Goal: Transaction & Acquisition: Purchase product/service

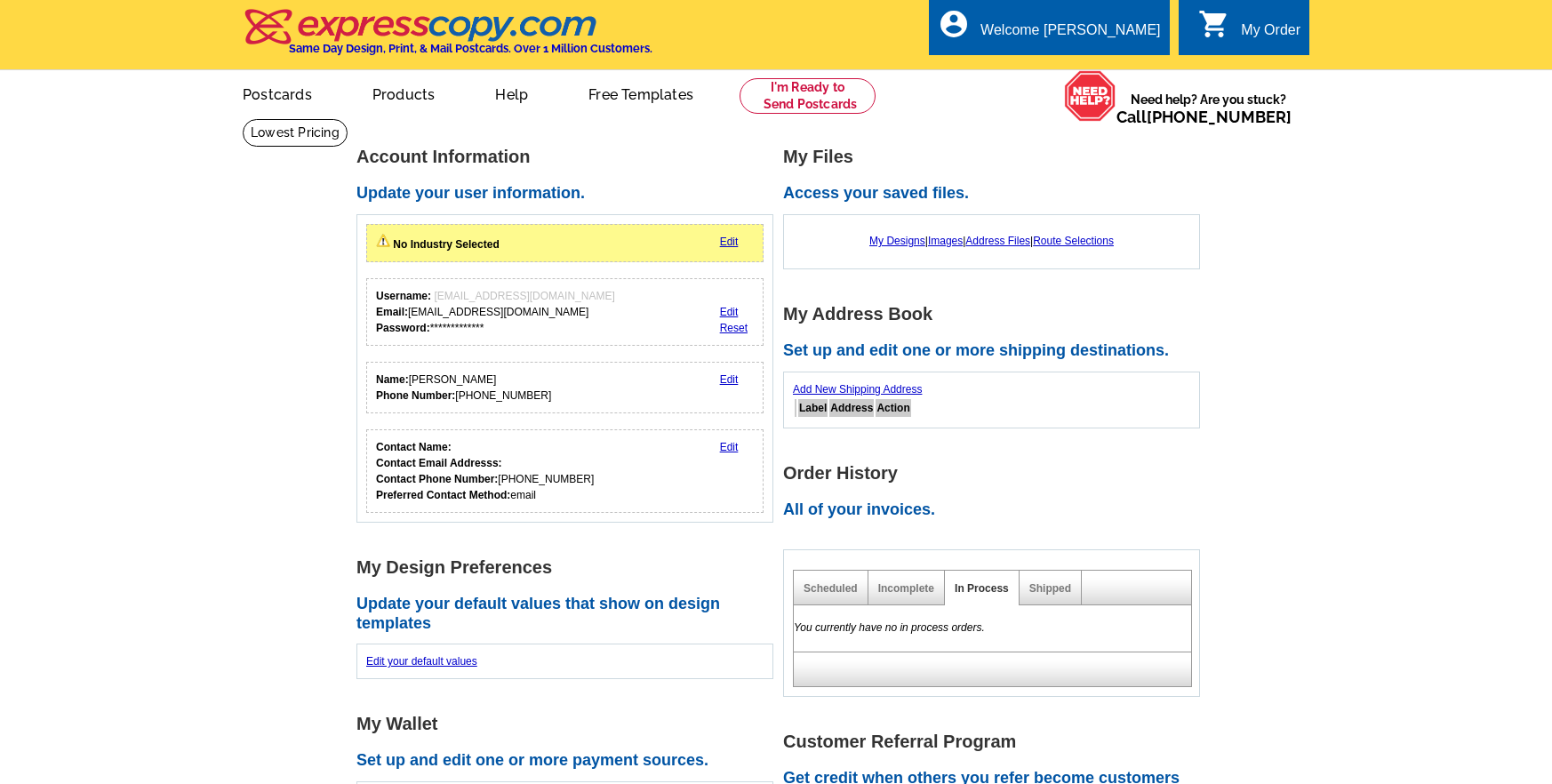
click at [733, 238] on link "Edit" at bounding box center [729, 242] width 18 height 13
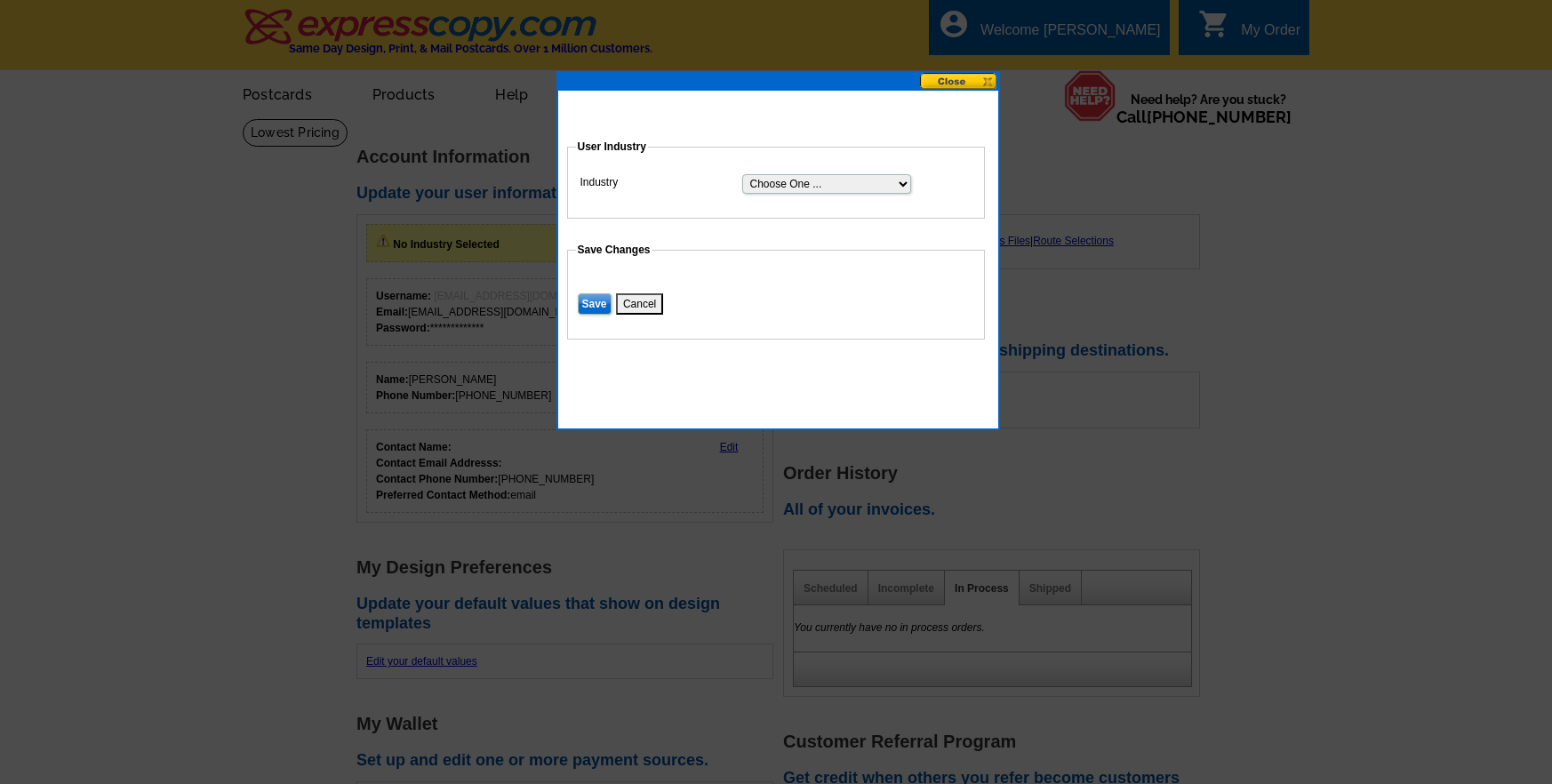
click at [905, 183] on select "Choose One ... Residential Real Estate Accounting Agriculture Architecture Arts…" at bounding box center [826, 183] width 169 height 19
click at [742, 174] on select "Choose One ... Residential Real Estate Accounting Agriculture Architecture Arts…" at bounding box center [826, 183] width 169 height 19
click at [897, 182] on select "Choose One ... Residential Real Estate Accounting Agriculture Architecture Arts…" at bounding box center [826, 183] width 169 height 19
select select "3"
click at [742, 174] on select "Choose One ... Residential Real Estate Accounting Agriculture Architecture Arts…" at bounding box center [826, 183] width 169 height 19
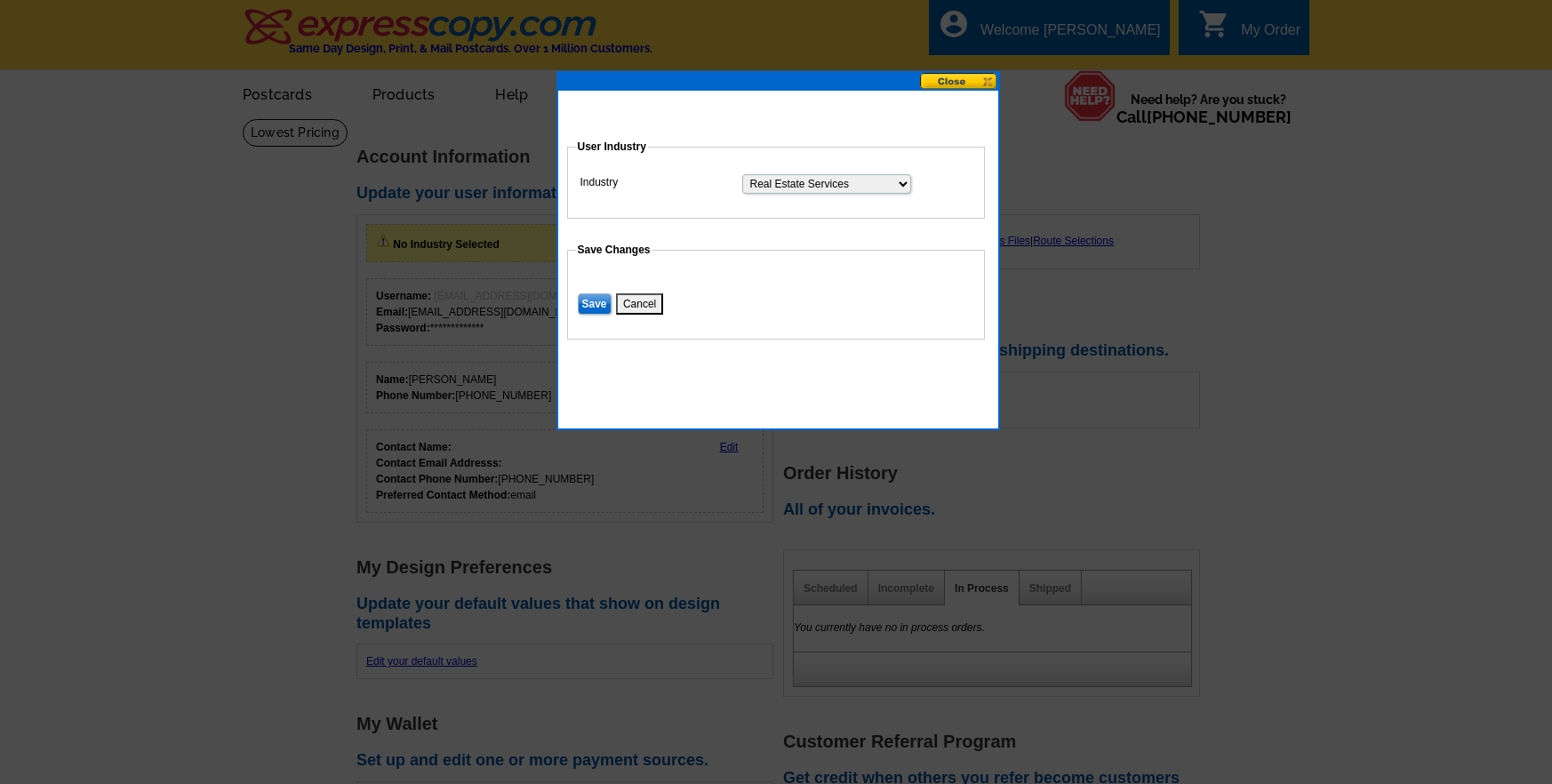
click at [597, 304] on input "Save" at bounding box center [595, 304] width 34 height 21
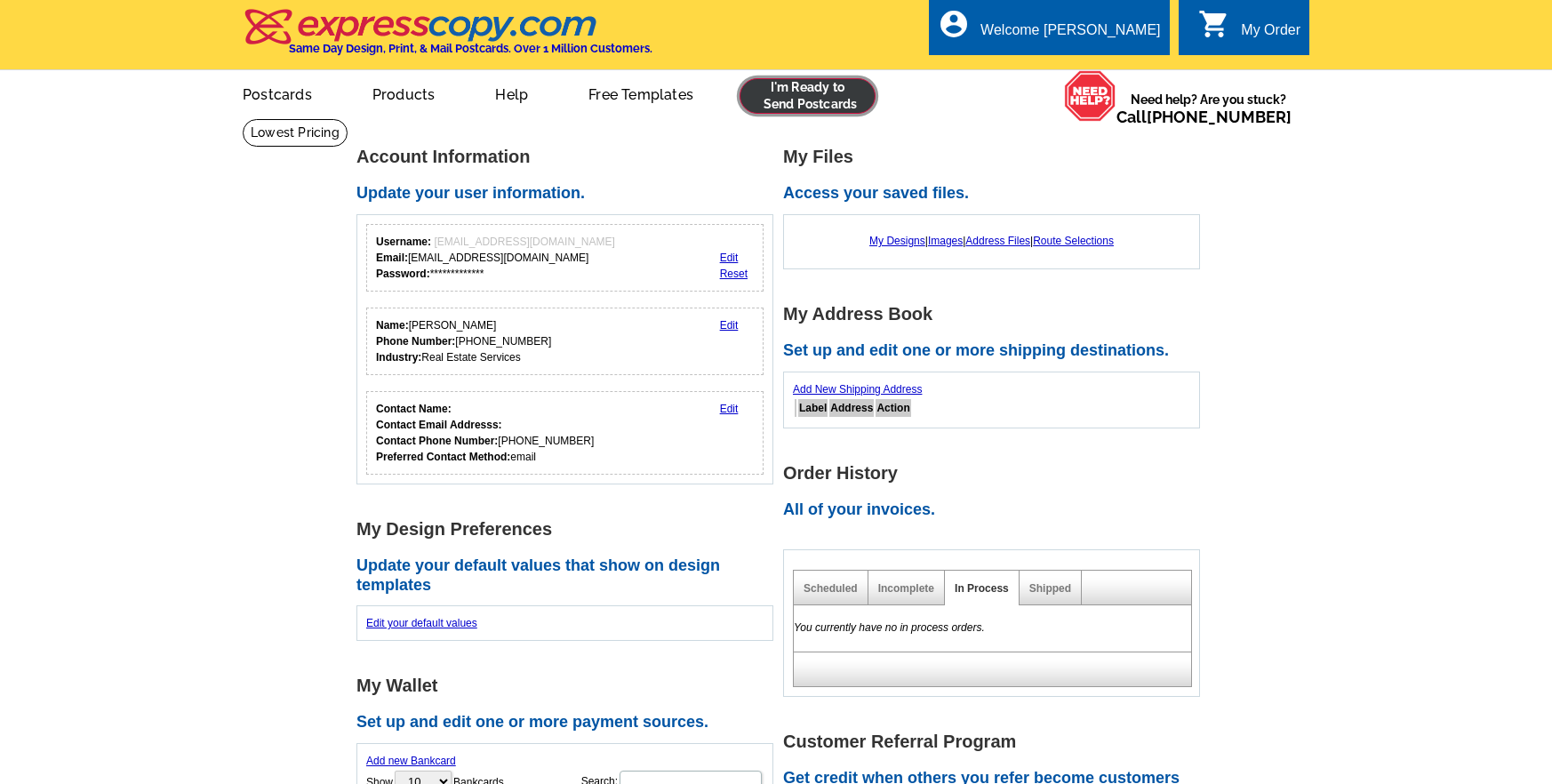
click at [833, 95] on link at bounding box center [807, 96] width 136 height 36
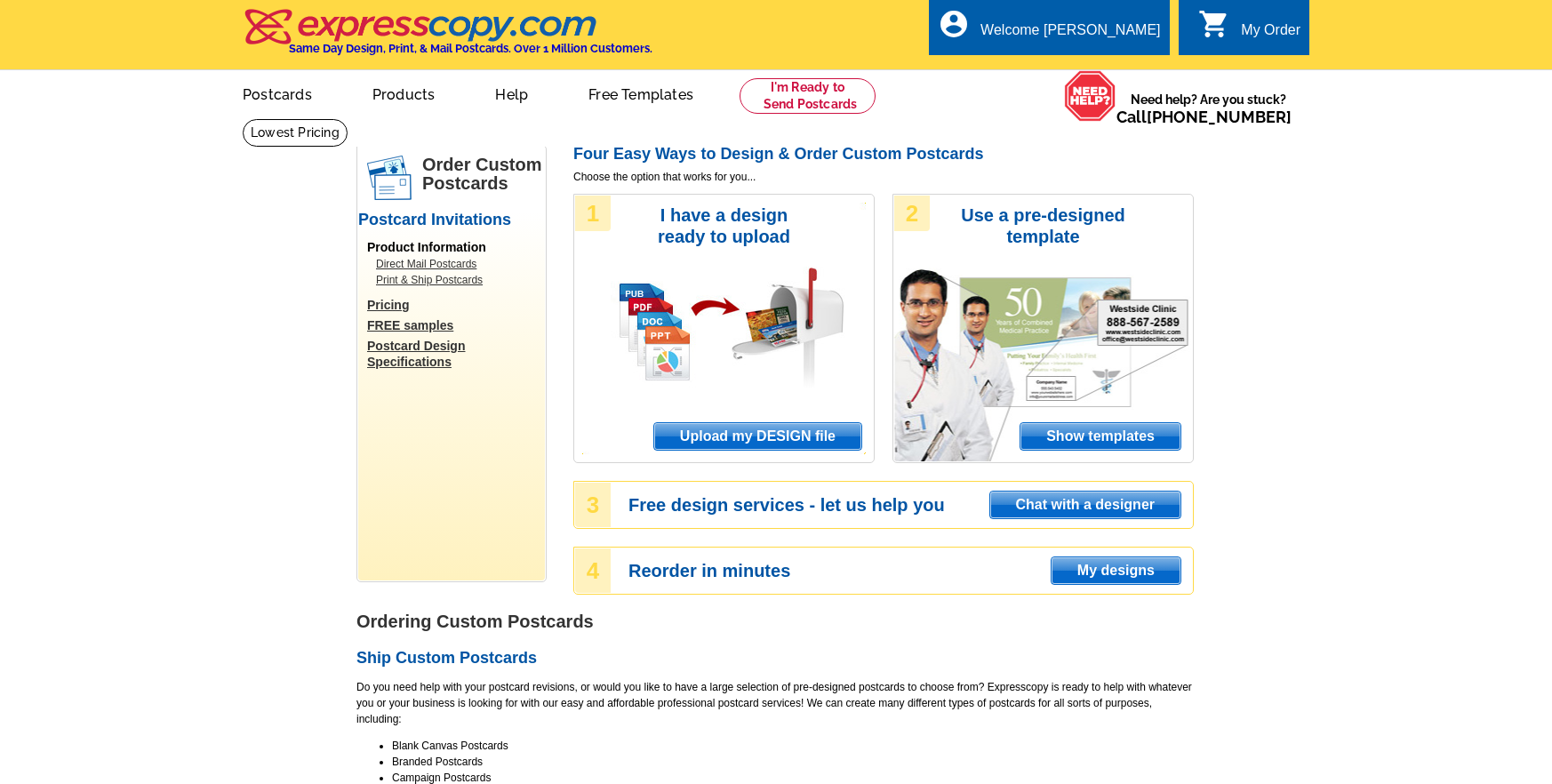
click at [1095, 432] on span "Show templates" at bounding box center [1100, 436] width 160 height 26
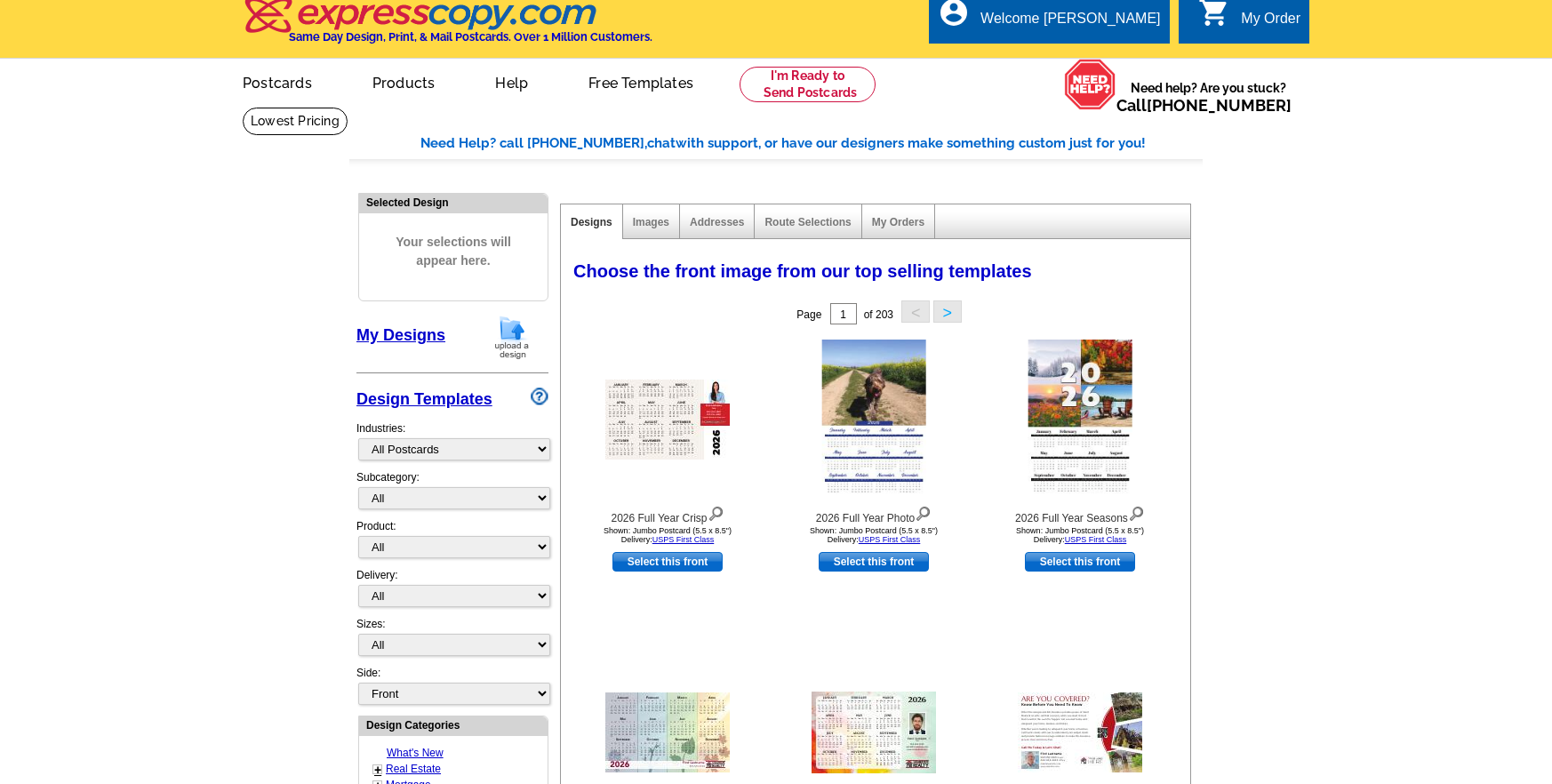
scroll to position [28, 0]
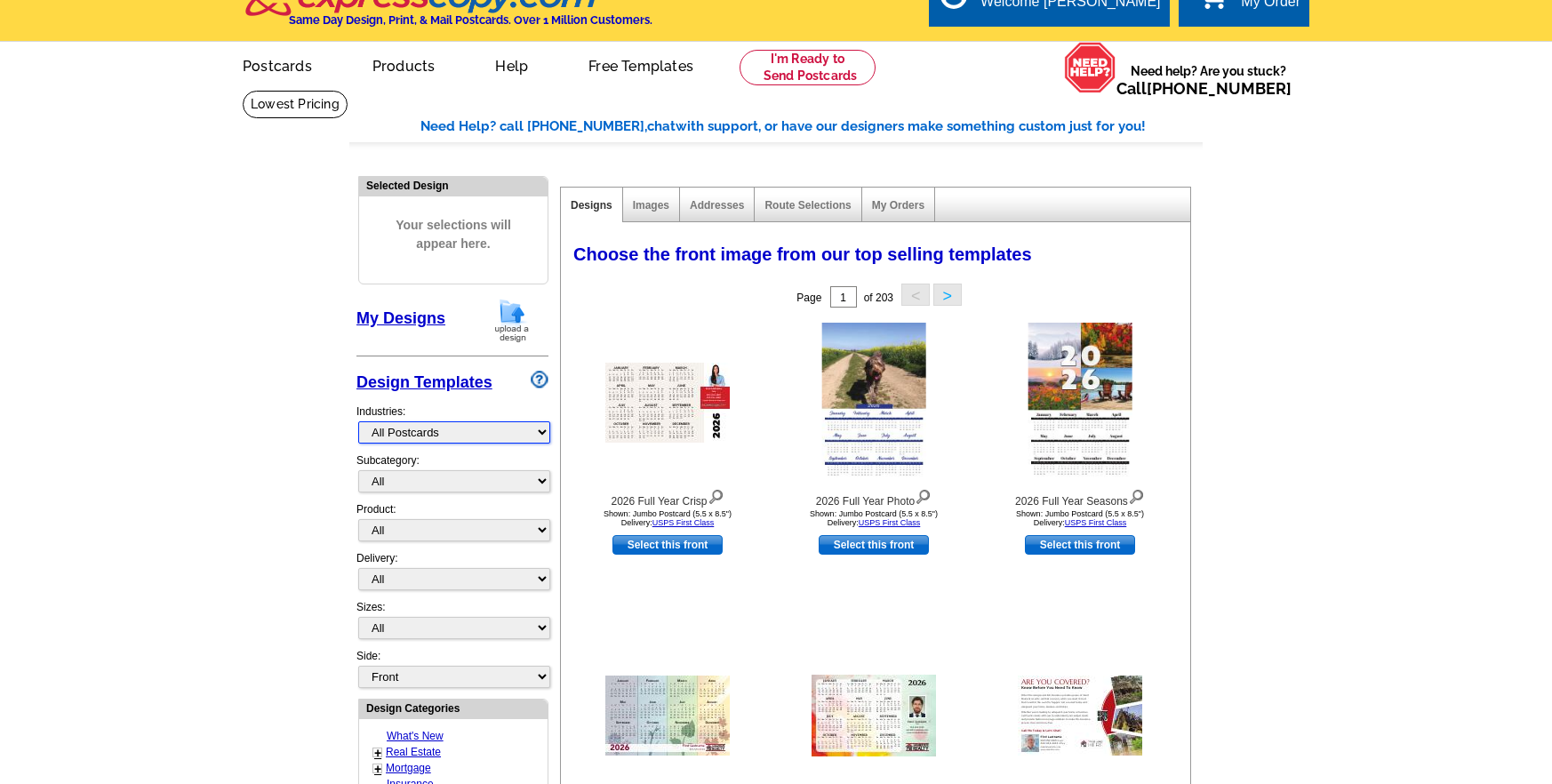
click at [534, 433] on select "What's New Real Estate Mortgage Insurance HVAC Dental Solar EDDM - NEW! Calenda…" at bounding box center [454, 432] width 192 height 22
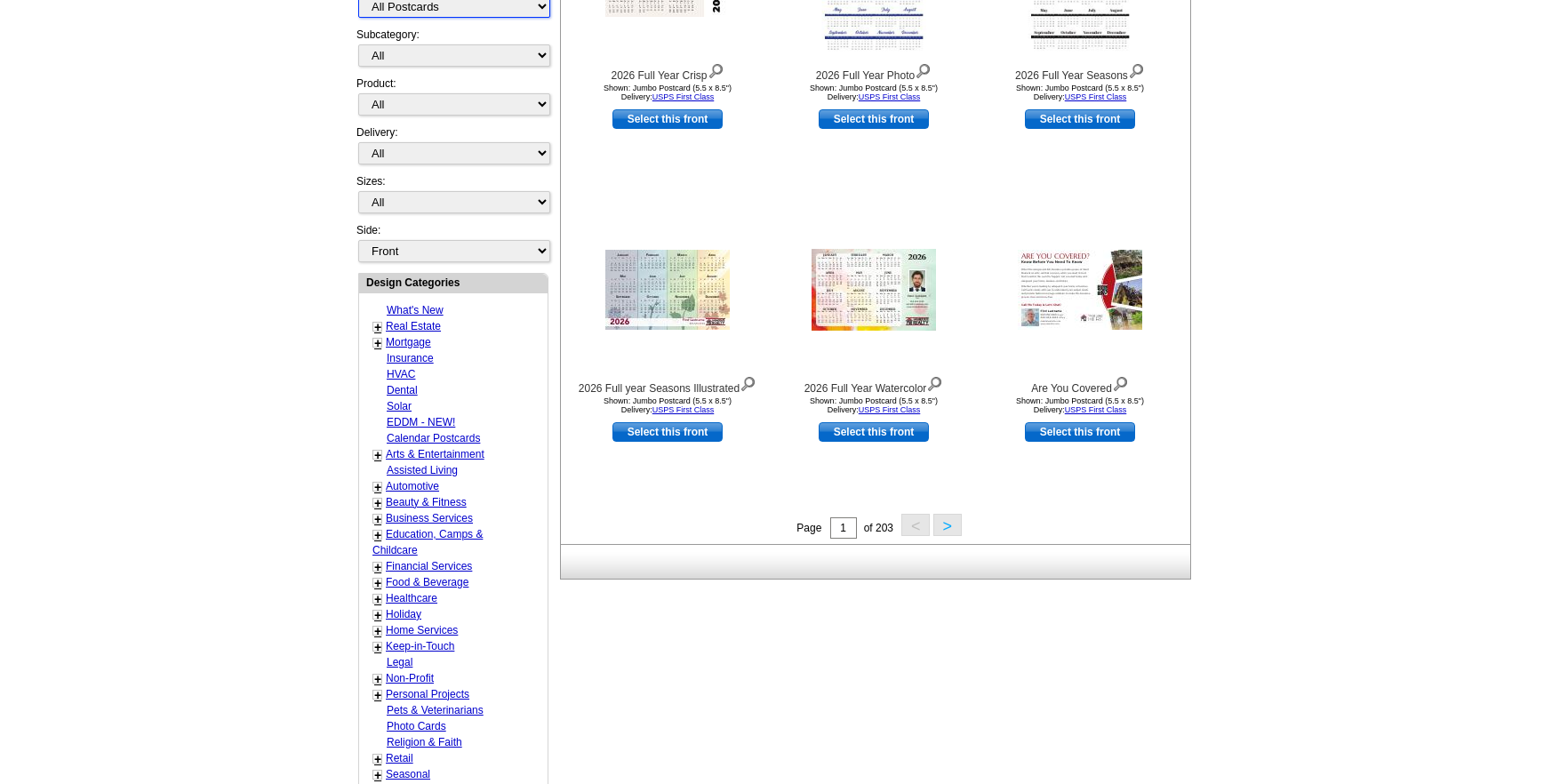
scroll to position [253, 0]
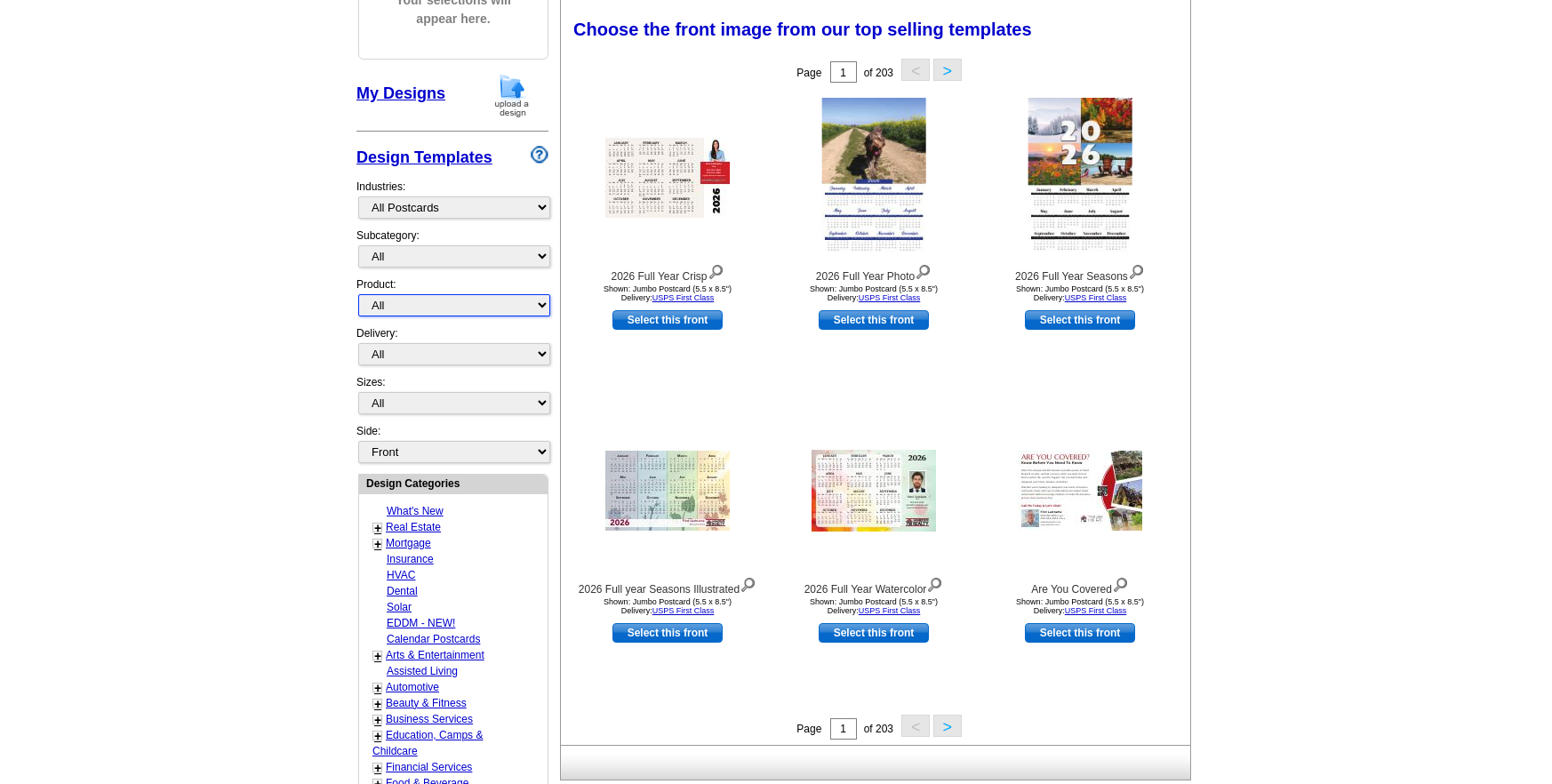
click at [542, 304] on select "All Postcards Letters and flyers Business Cards Door Hangers Greeting Cards" at bounding box center [454, 305] width 192 height 22
click at [542, 255] on select "All" at bounding box center [454, 256] width 192 height 22
click at [391, 525] on link "Real Estate" at bounding box center [413, 527] width 55 height 13
select select "785"
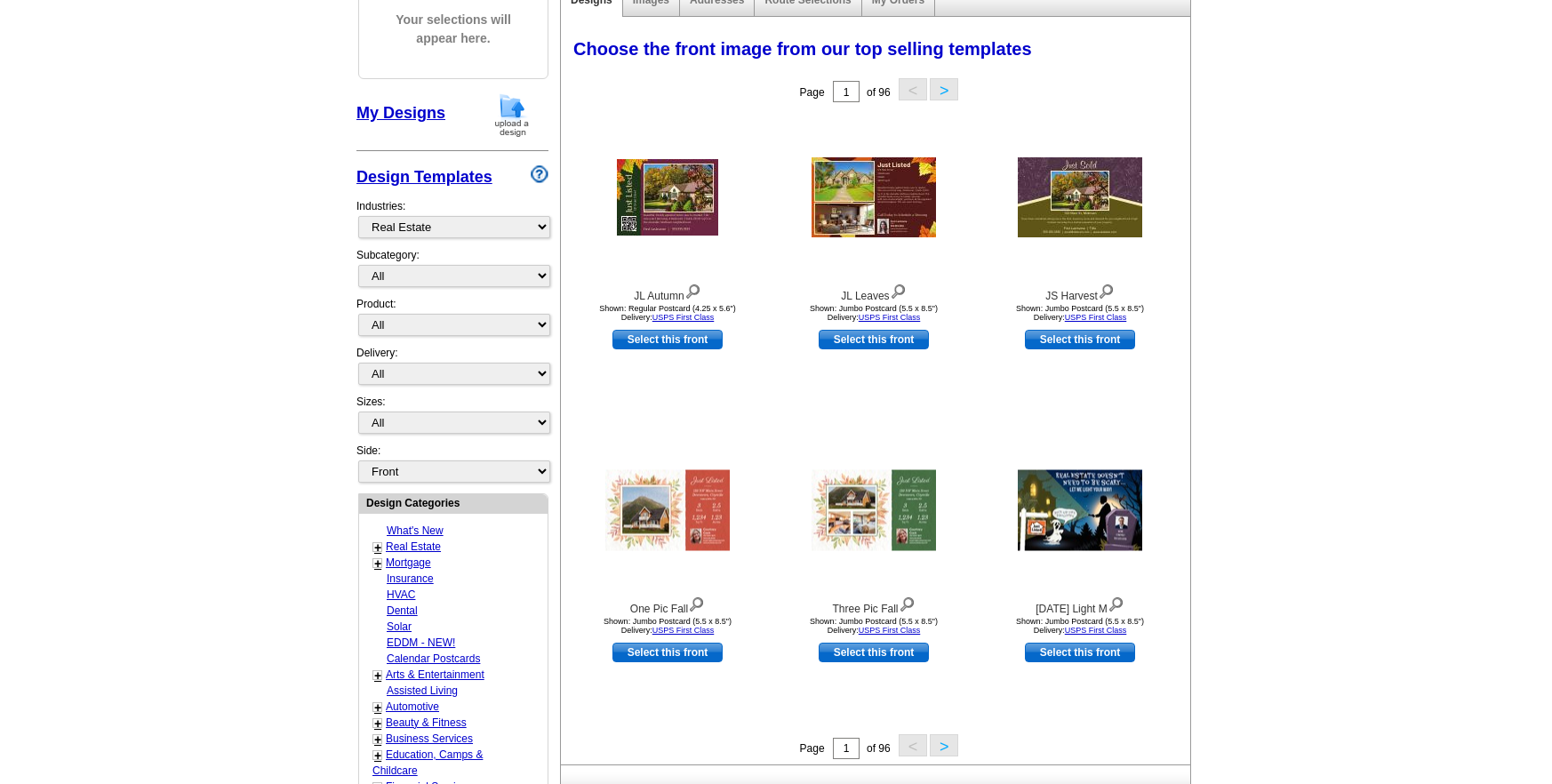
scroll to position [266, 0]
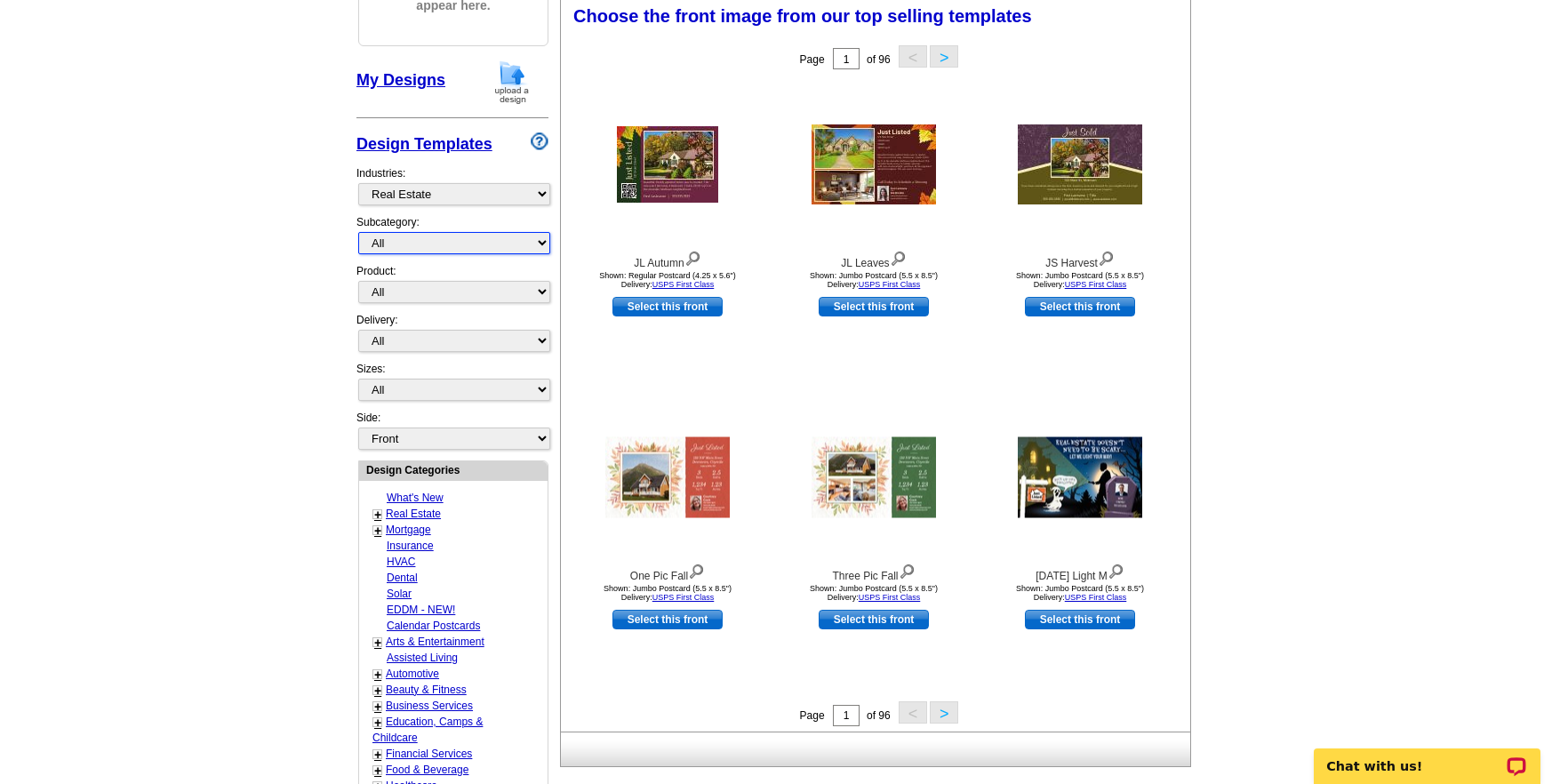
click at [516, 239] on select "All RE/MAX® Referrals Keller Williams® Berkshire Hathaway Home Services Century…" at bounding box center [454, 242] width 192 height 22
select select "1208"
click at [358, 232] on select "All RE/MAX® Referrals Keller Williams® Berkshire Hathaway Home Services Century…" at bounding box center [454, 242] width 192 height 22
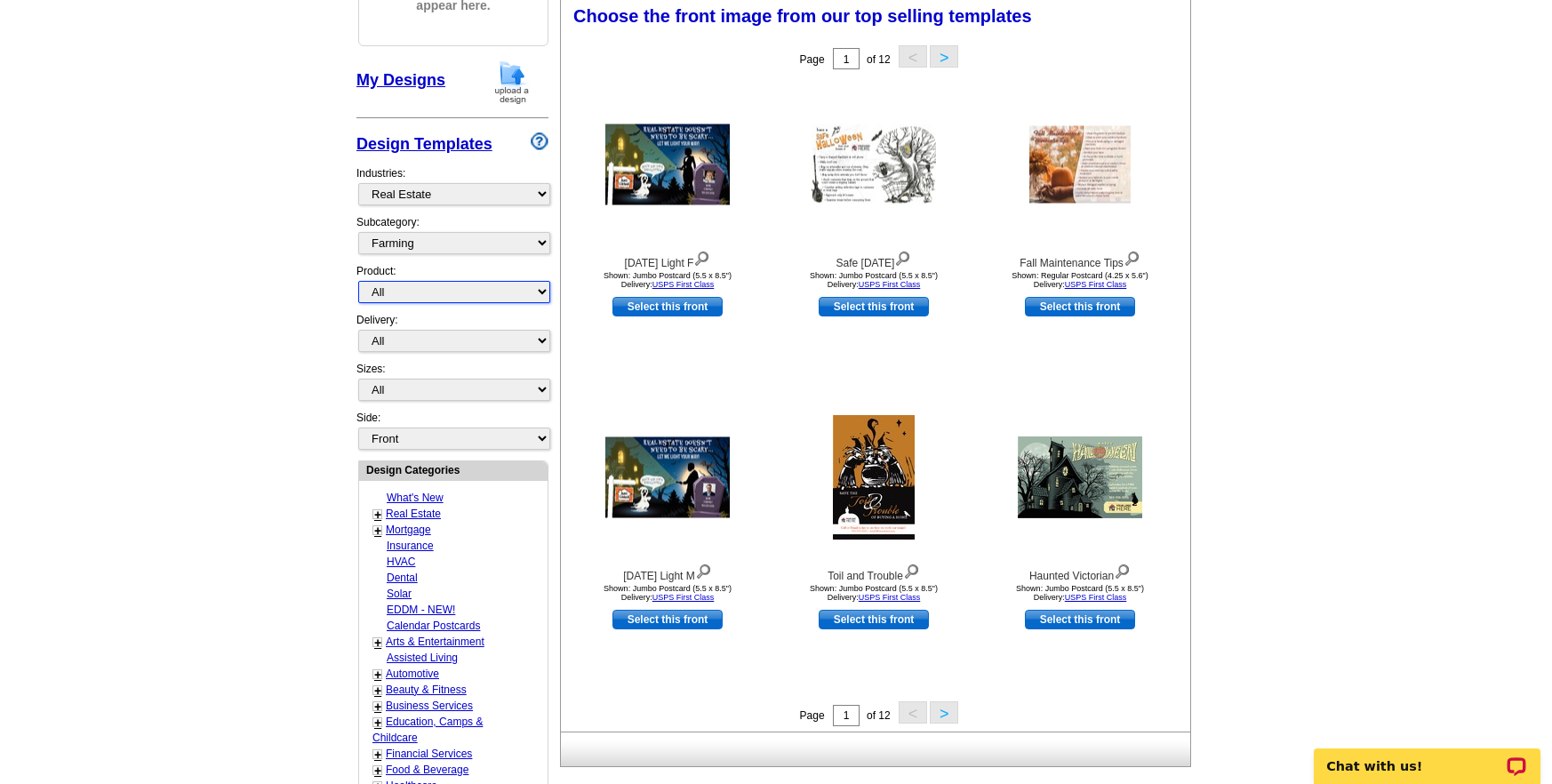
click at [542, 289] on select "All Postcards Letters and flyers Business Cards Door Hangers Greeting Cards" at bounding box center [454, 292] width 192 height 22
select select "1"
click at [358, 281] on select "All Postcards Letters and flyers Business Cards Door Hangers Greeting Cards" at bounding box center [454, 292] width 192 height 22
click at [543, 339] on select "All First Class Mail Shipped to Me EDDM Save 66% on Postage" at bounding box center [454, 341] width 192 height 22
select select "4"
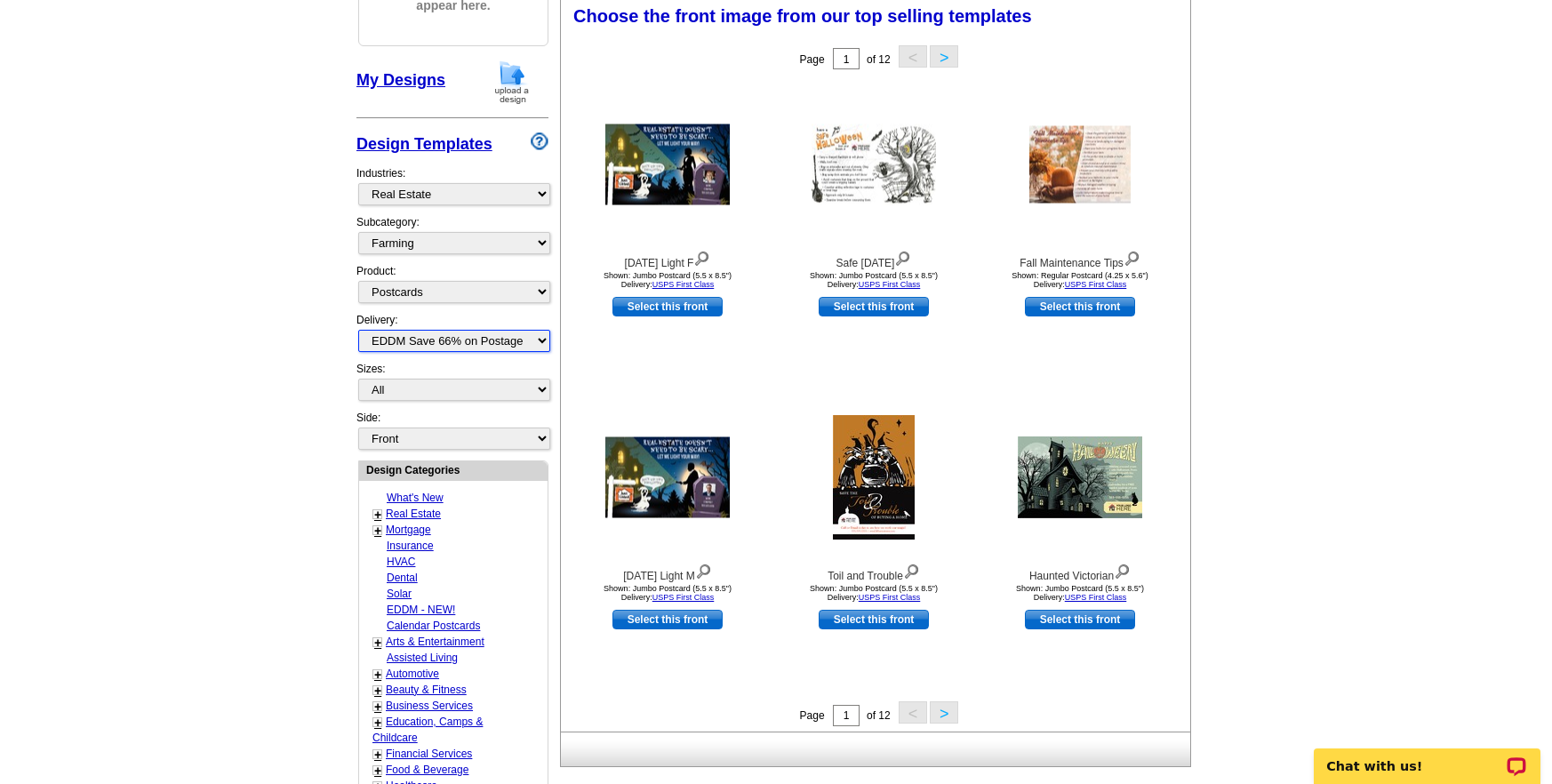
click at [358, 330] on select "All First Class Mail Shipped to Me EDDM Save 66% on Postage" at bounding box center [454, 341] width 192 height 22
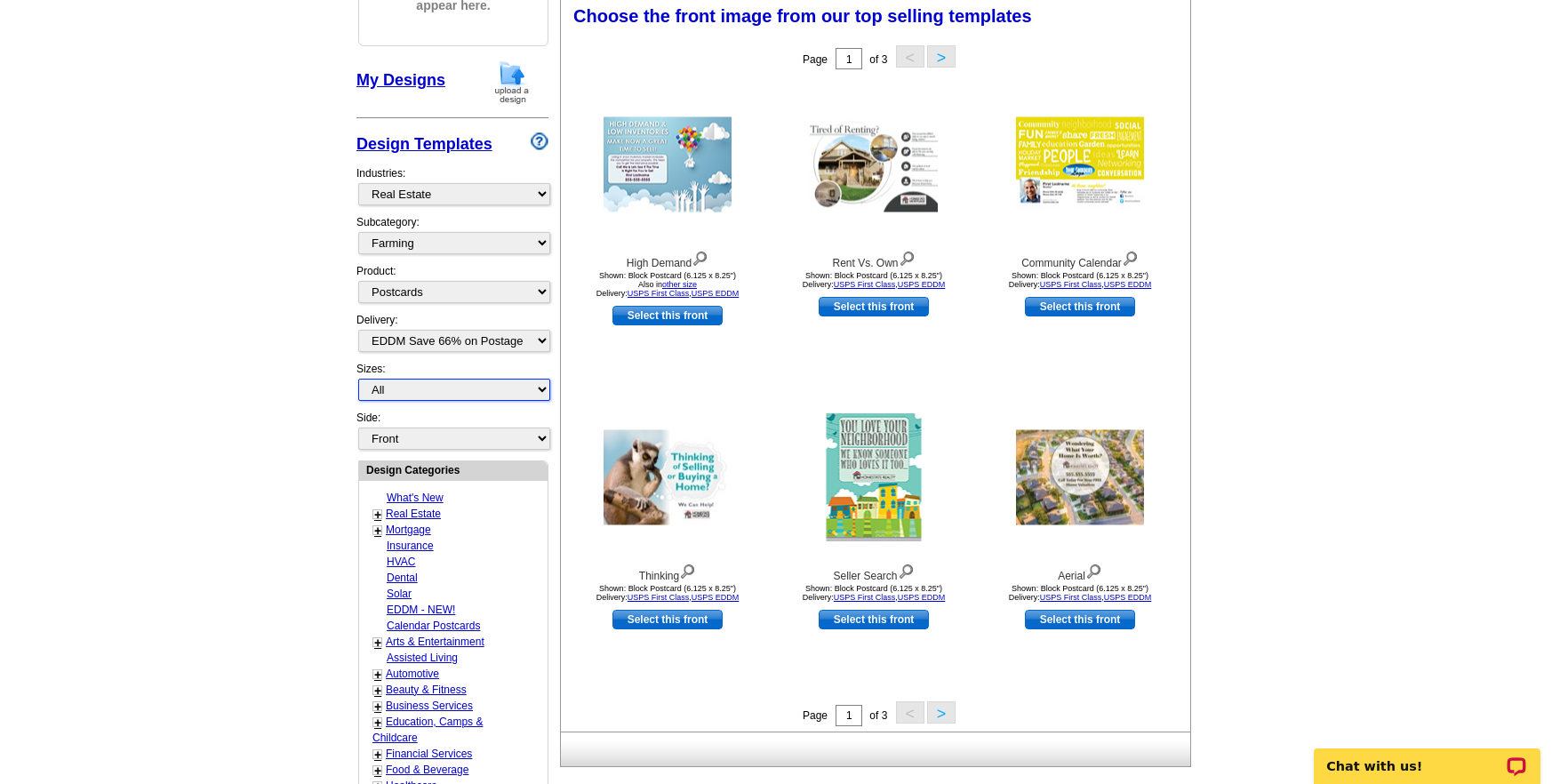
click at [544, 387] on select "All Jumbo Postcard (5.5" x 8.5") Regular Postcard (4.25" x 5.6") Panoramic Post…" at bounding box center [454, 389] width 192 height 22
select select "14"
click at [358, 378] on select "All Jumbo Postcard (5.5" x 8.5") Regular Postcard (4.25" x 5.6") Panoramic Post…" at bounding box center [454, 389] width 192 height 22
click at [541, 439] on select "Front Back" at bounding box center [454, 438] width 192 height 22
select select "front"
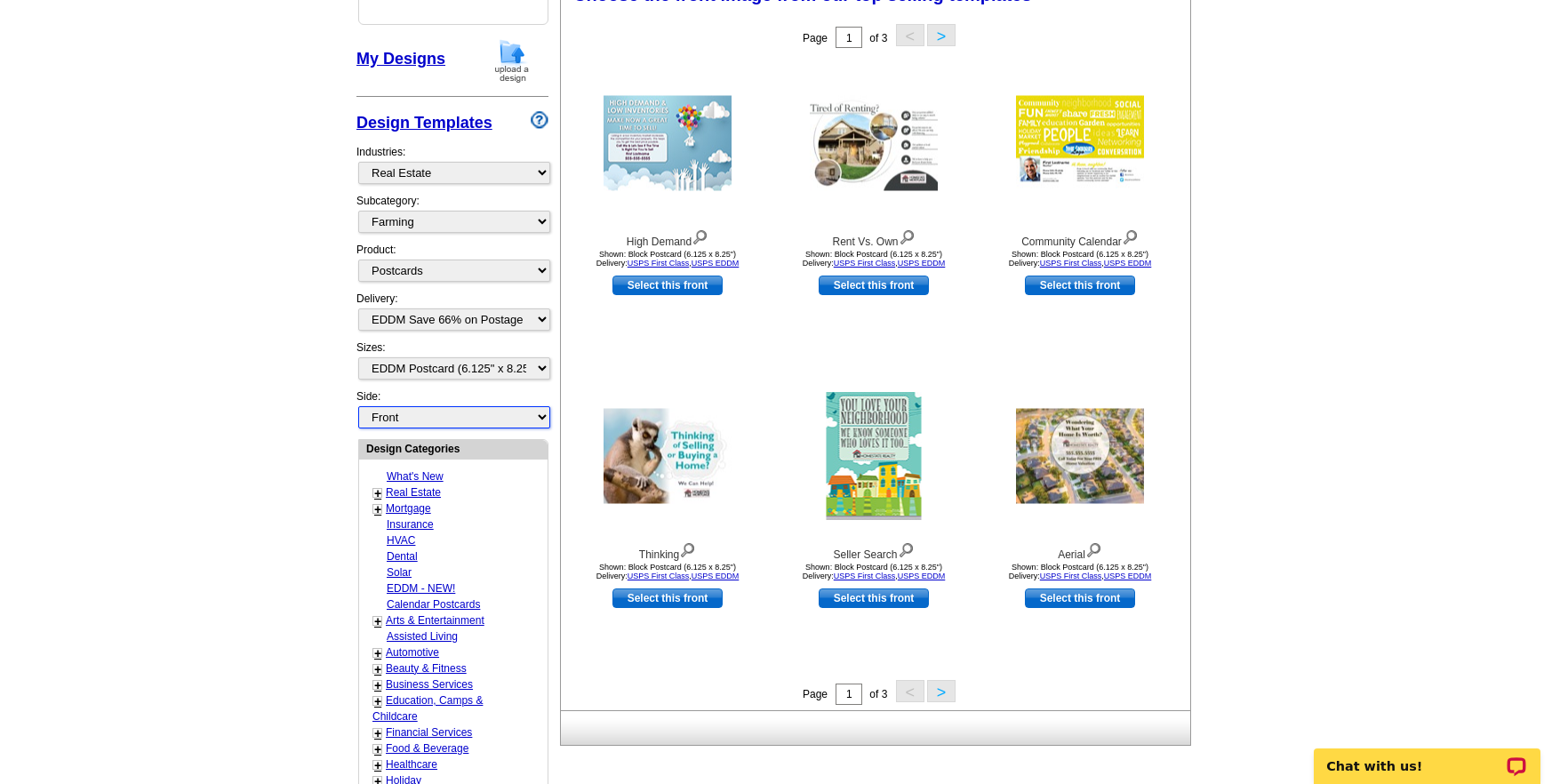
scroll to position [298, 0]
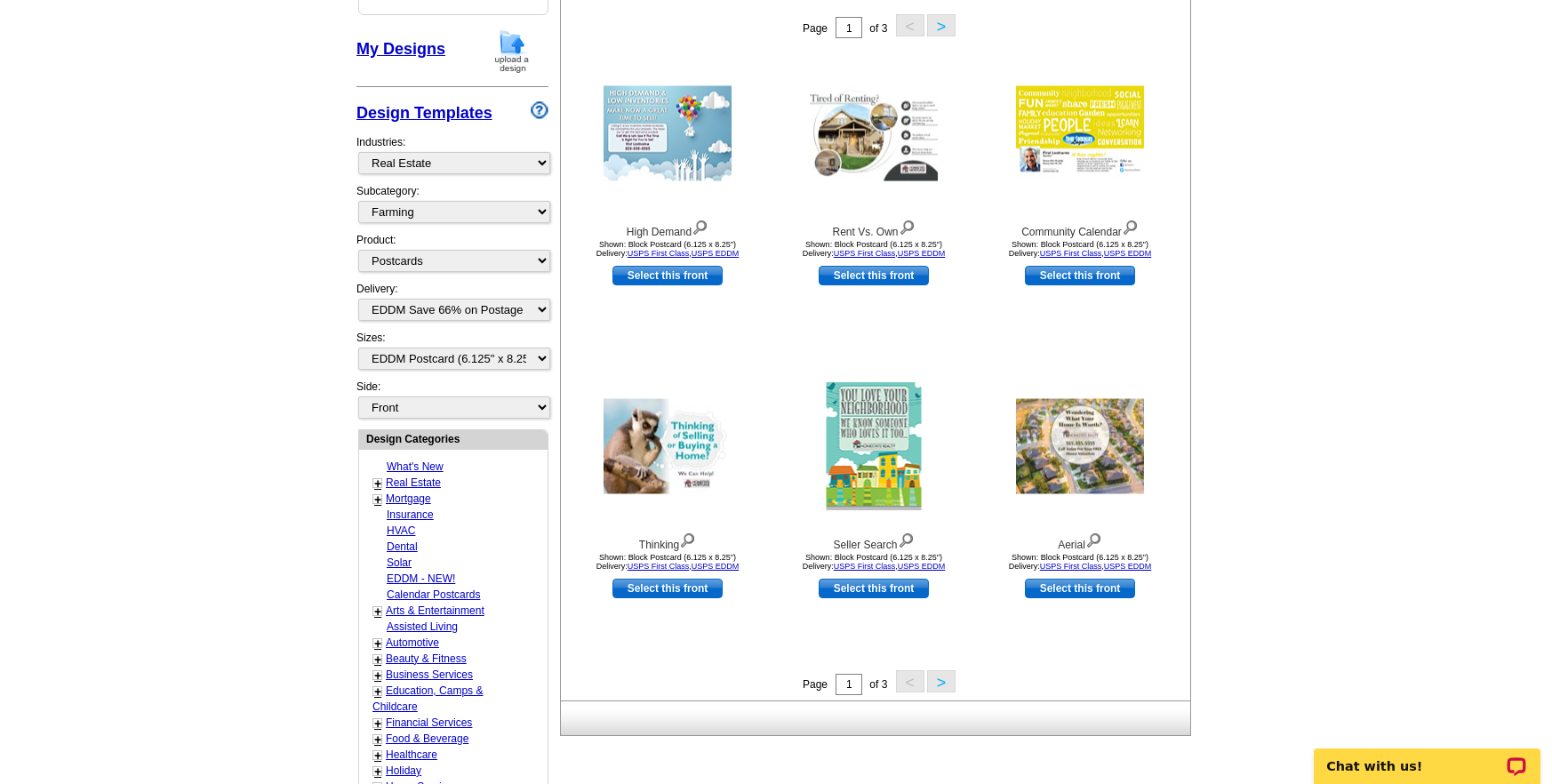
click at [938, 677] on button ">" at bounding box center [941, 681] width 28 height 22
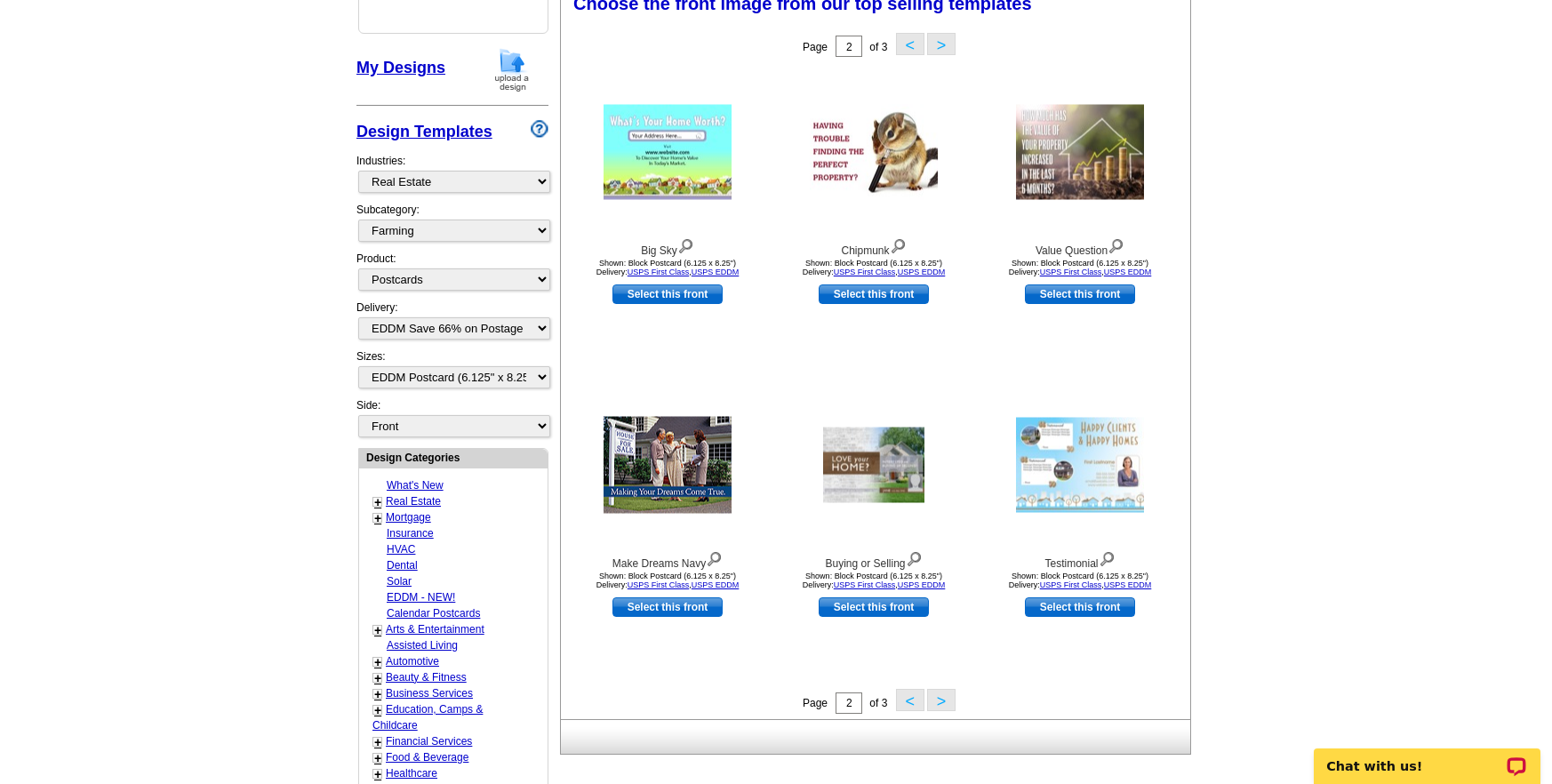
scroll to position [292, 0]
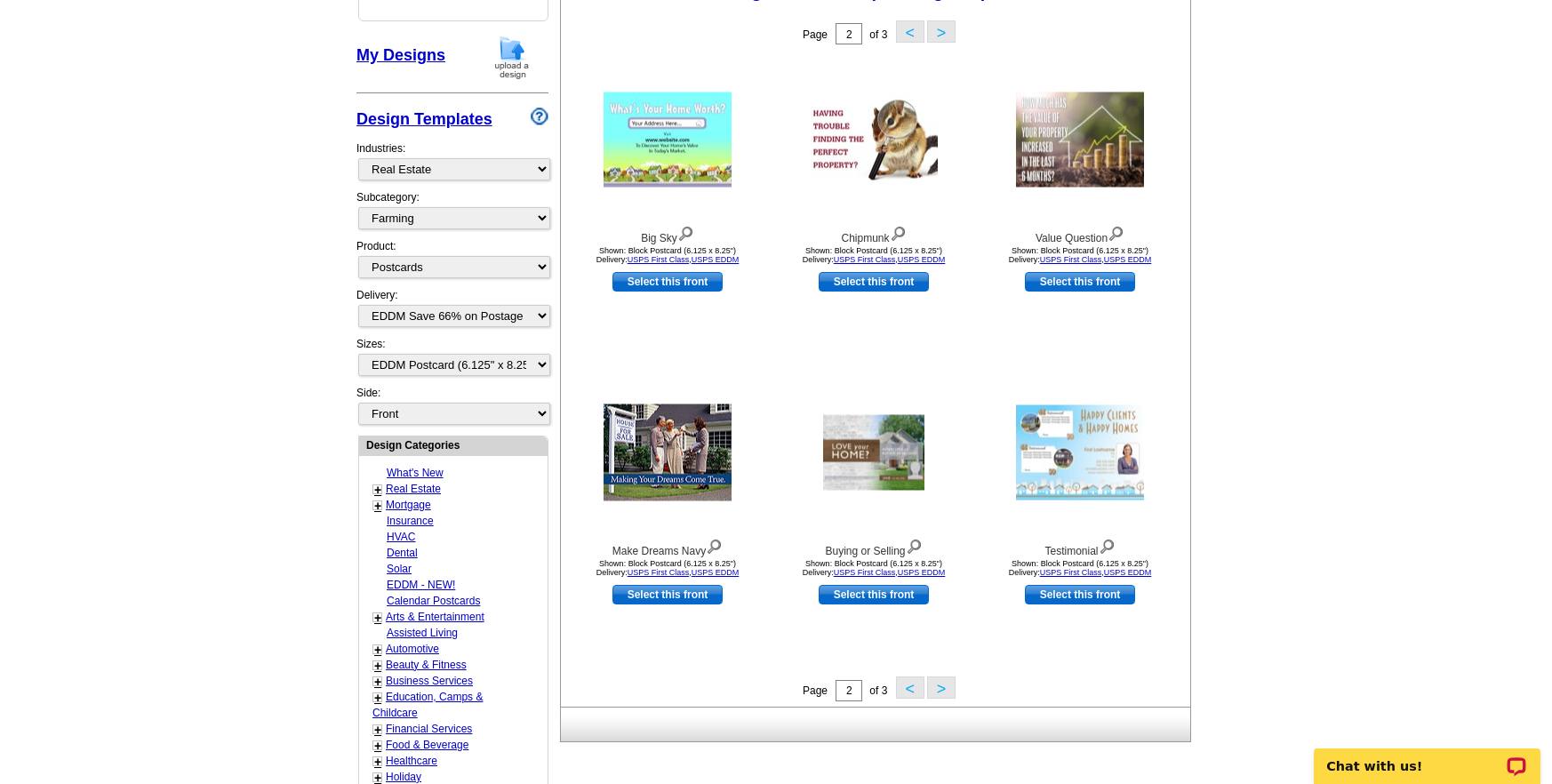
click at [938, 688] on button ">" at bounding box center [941, 687] width 28 height 22
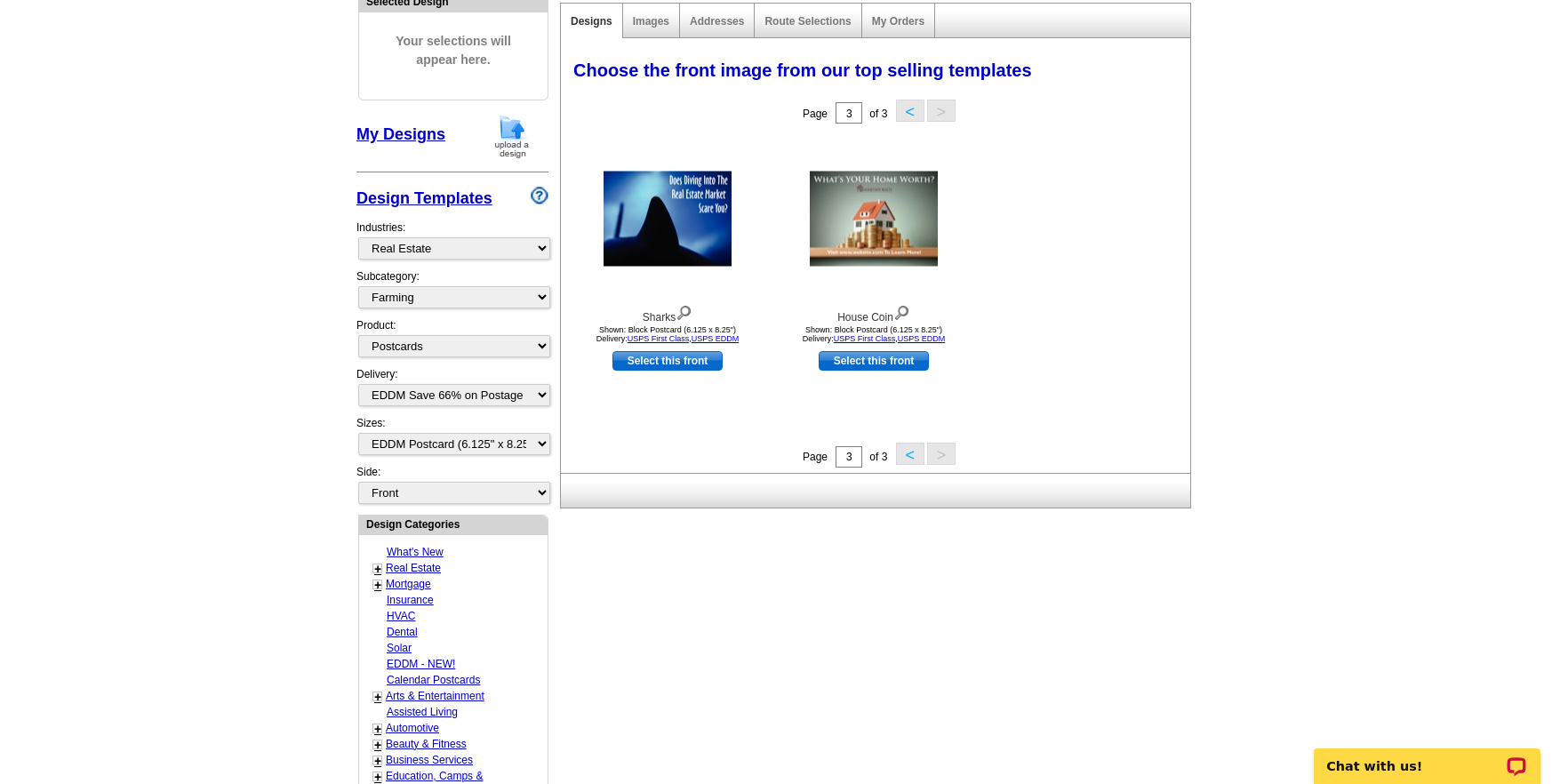
scroll to position [194, 0]
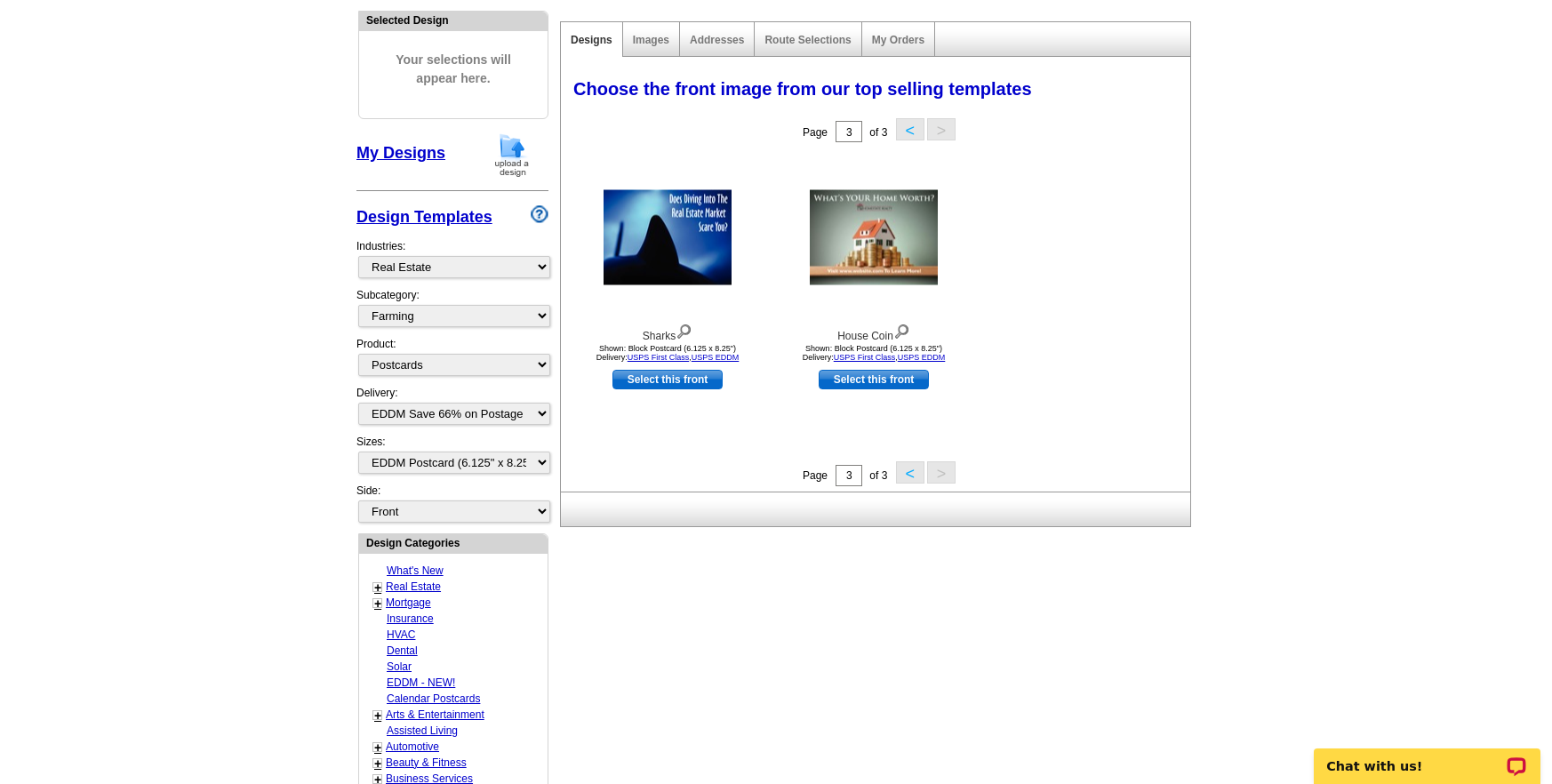
click at [908, 472] on button "<" at bounding box center [910, 472] width 28 height 22
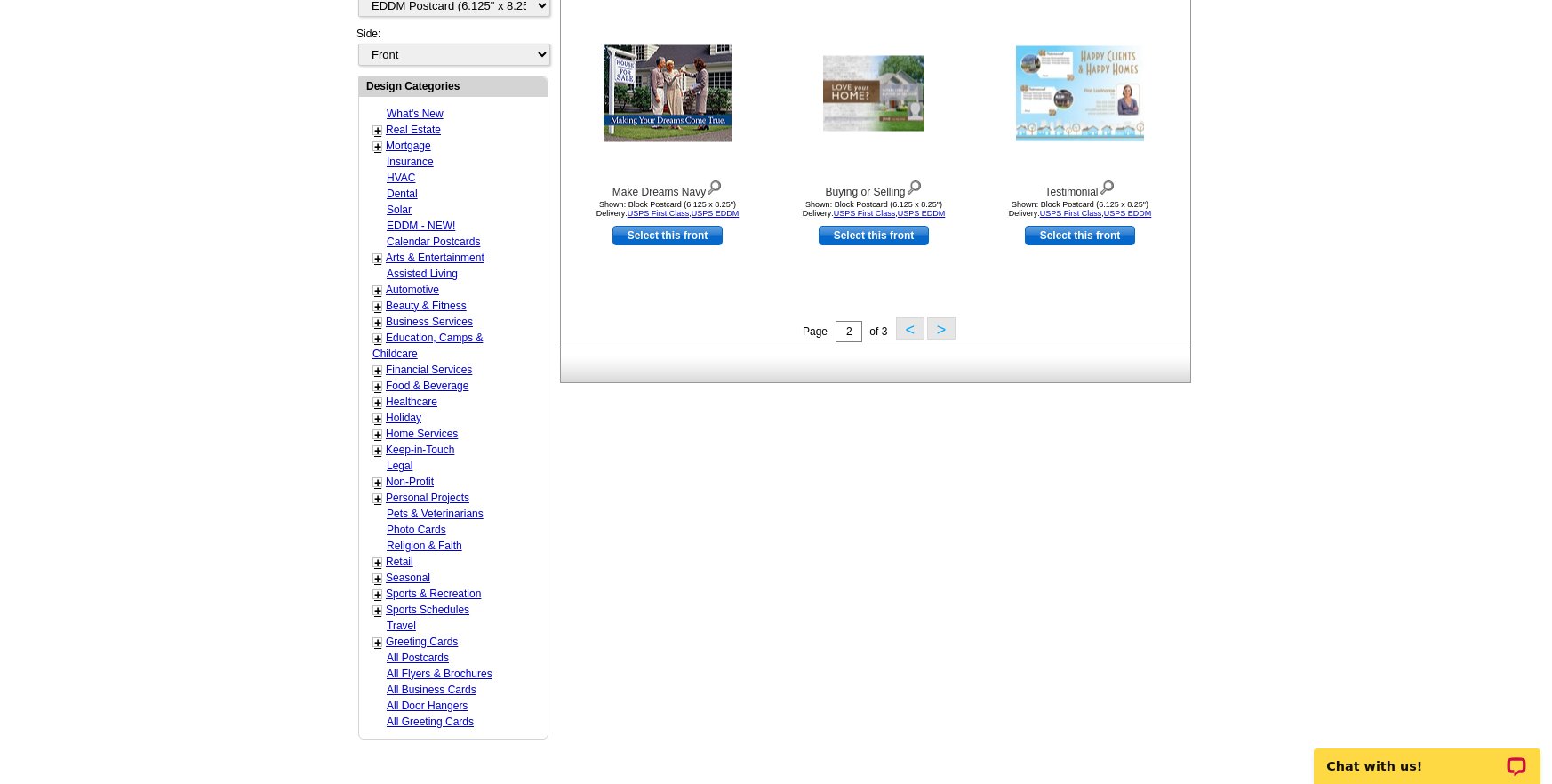
scroll to position [643, 0]
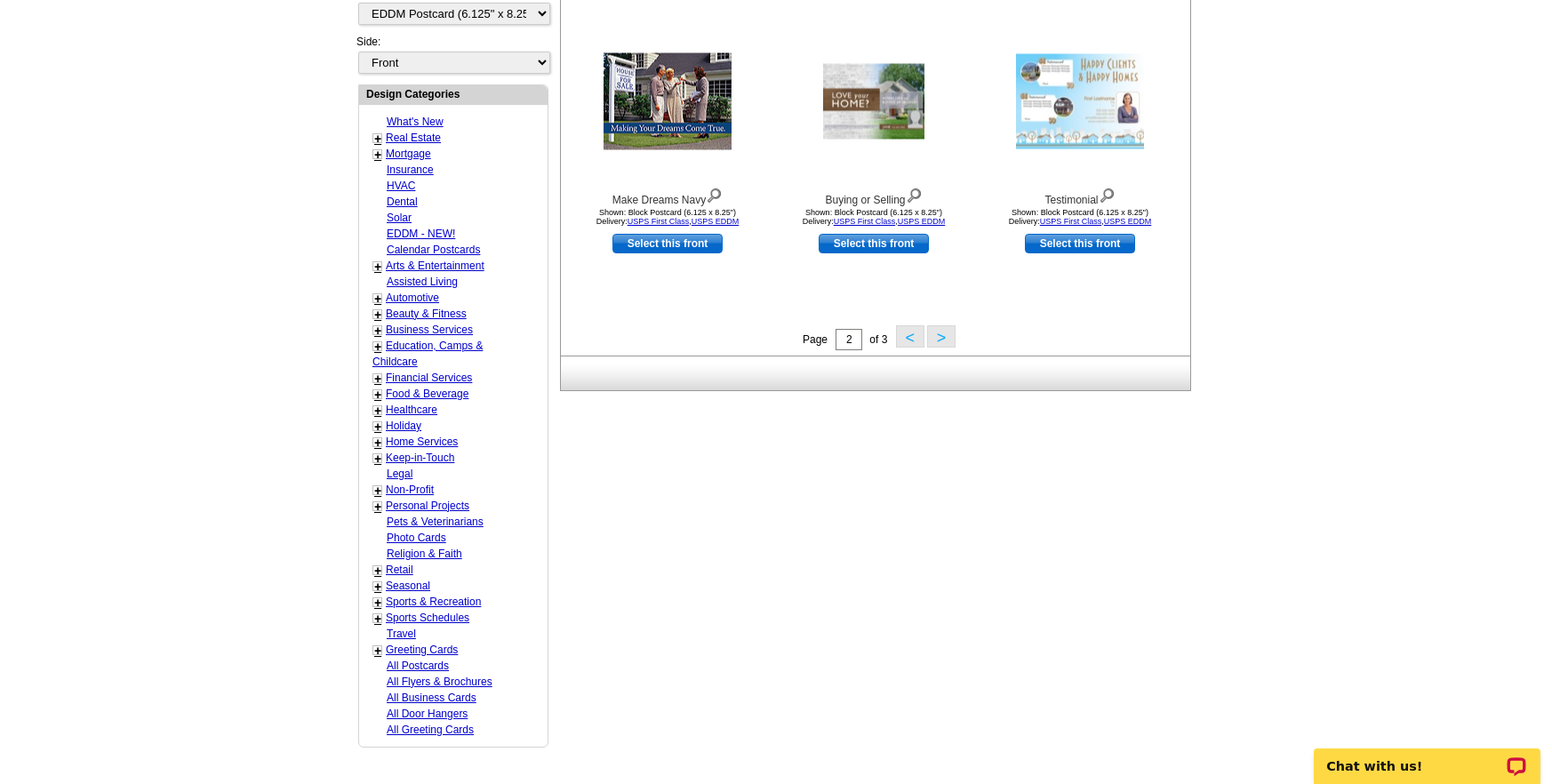
click at [902, 331] on button "<" at bounding box center [910, 336] width 28 height 22
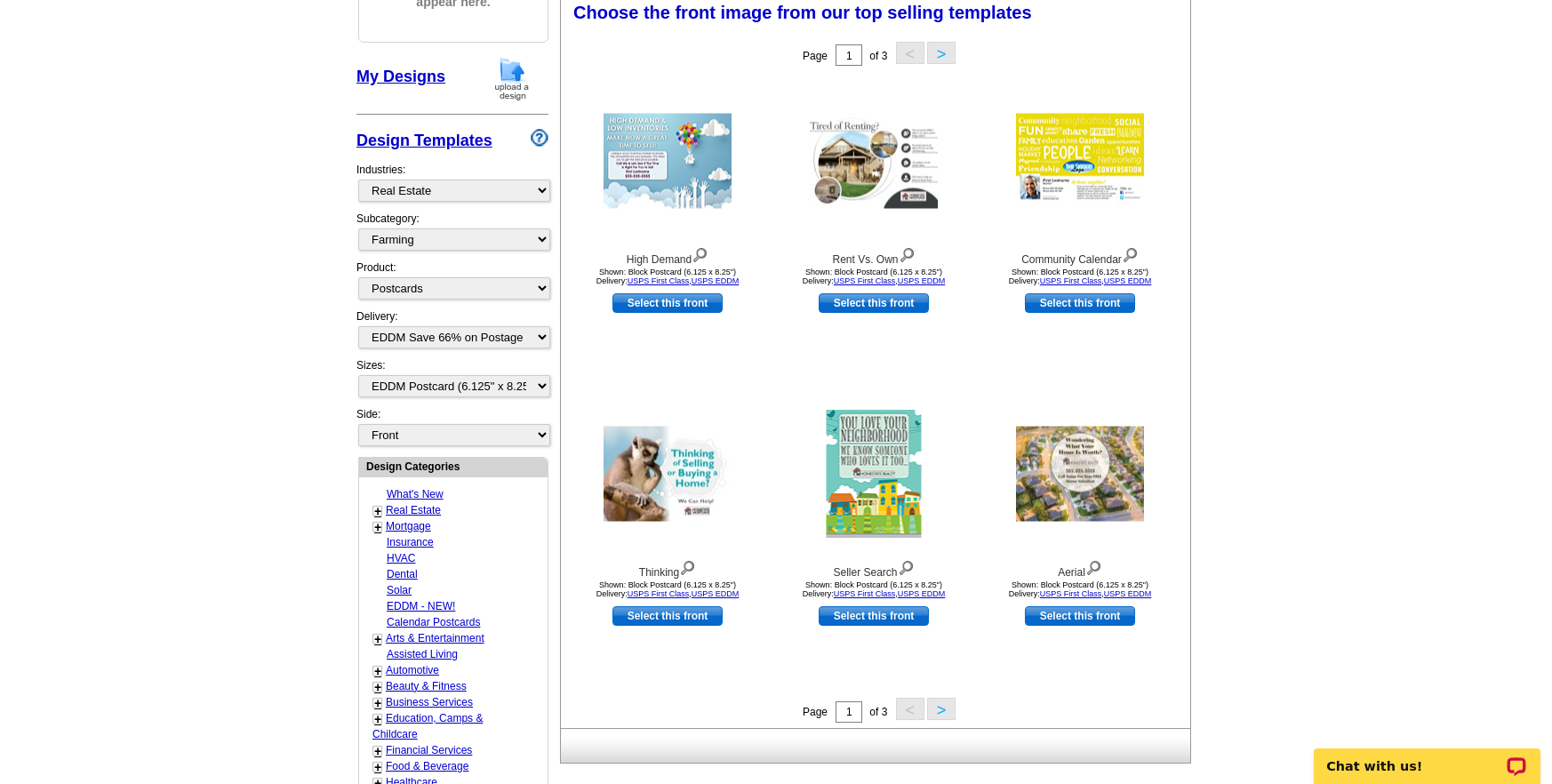
scroll to position [290, 0]
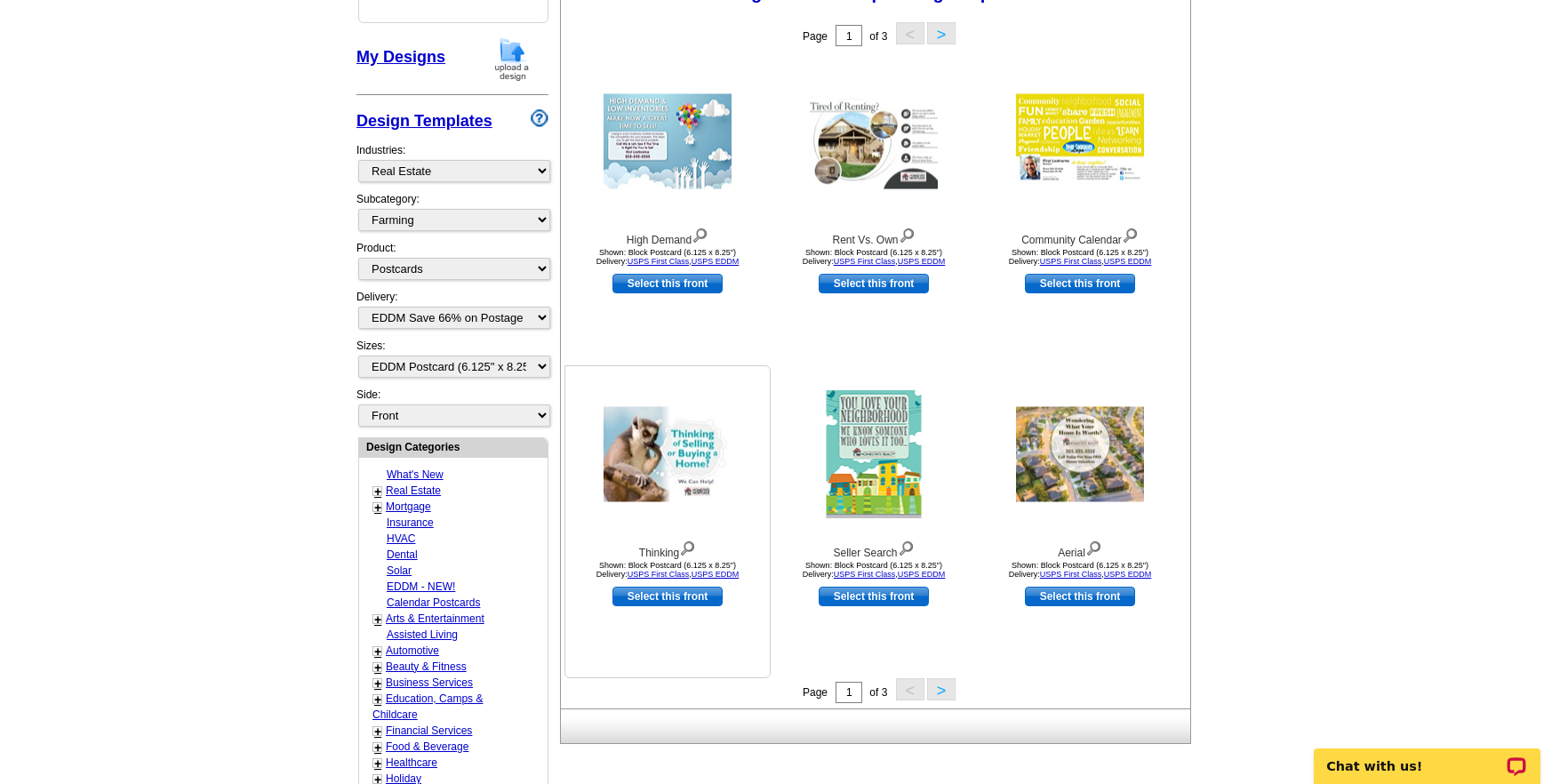
click at [665, 498] on img at bounding box center [667, 454] width 128 height 95
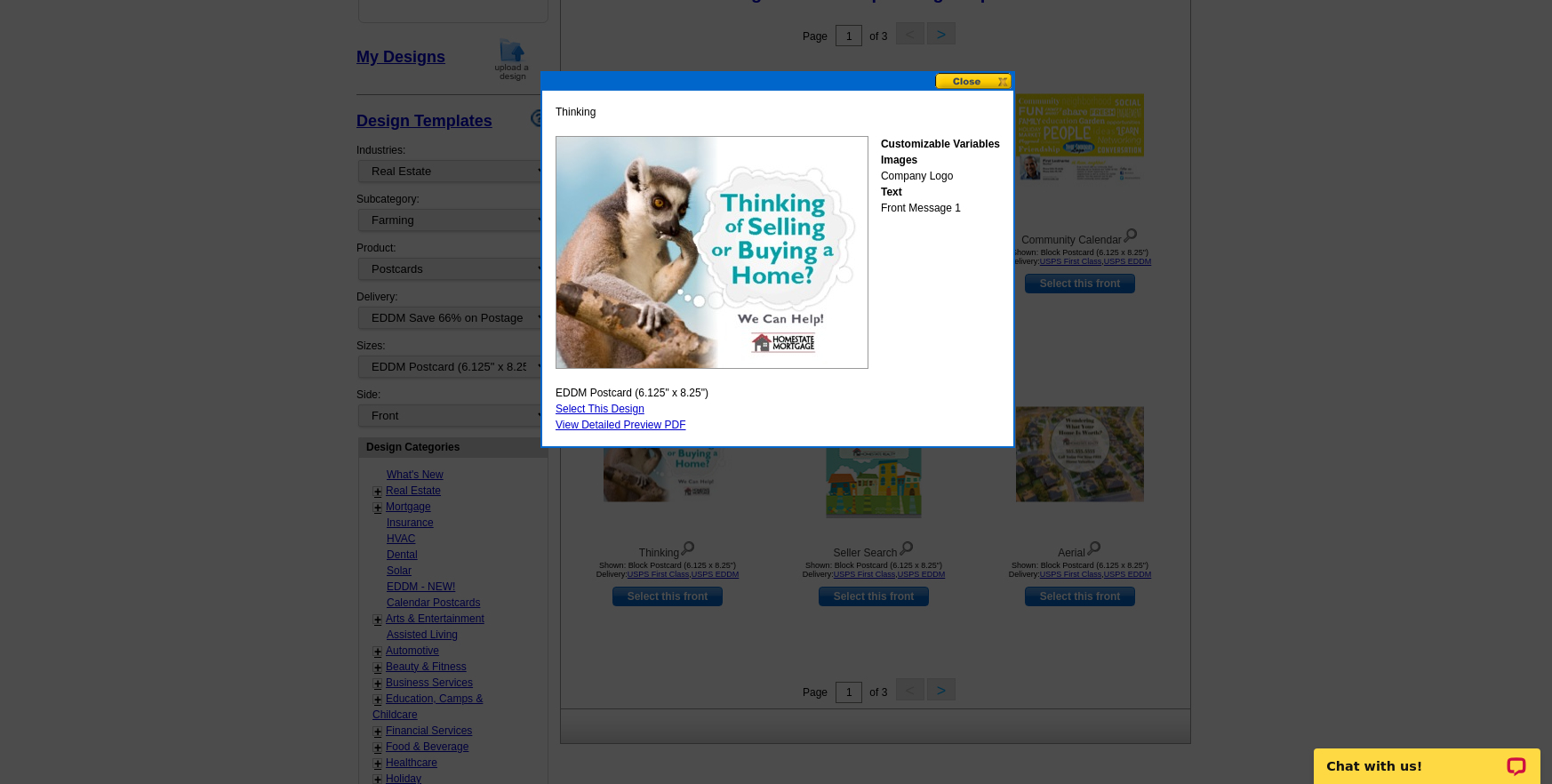
click at [969, 87] on button at bounding box center [975, 81] width 78 height 17
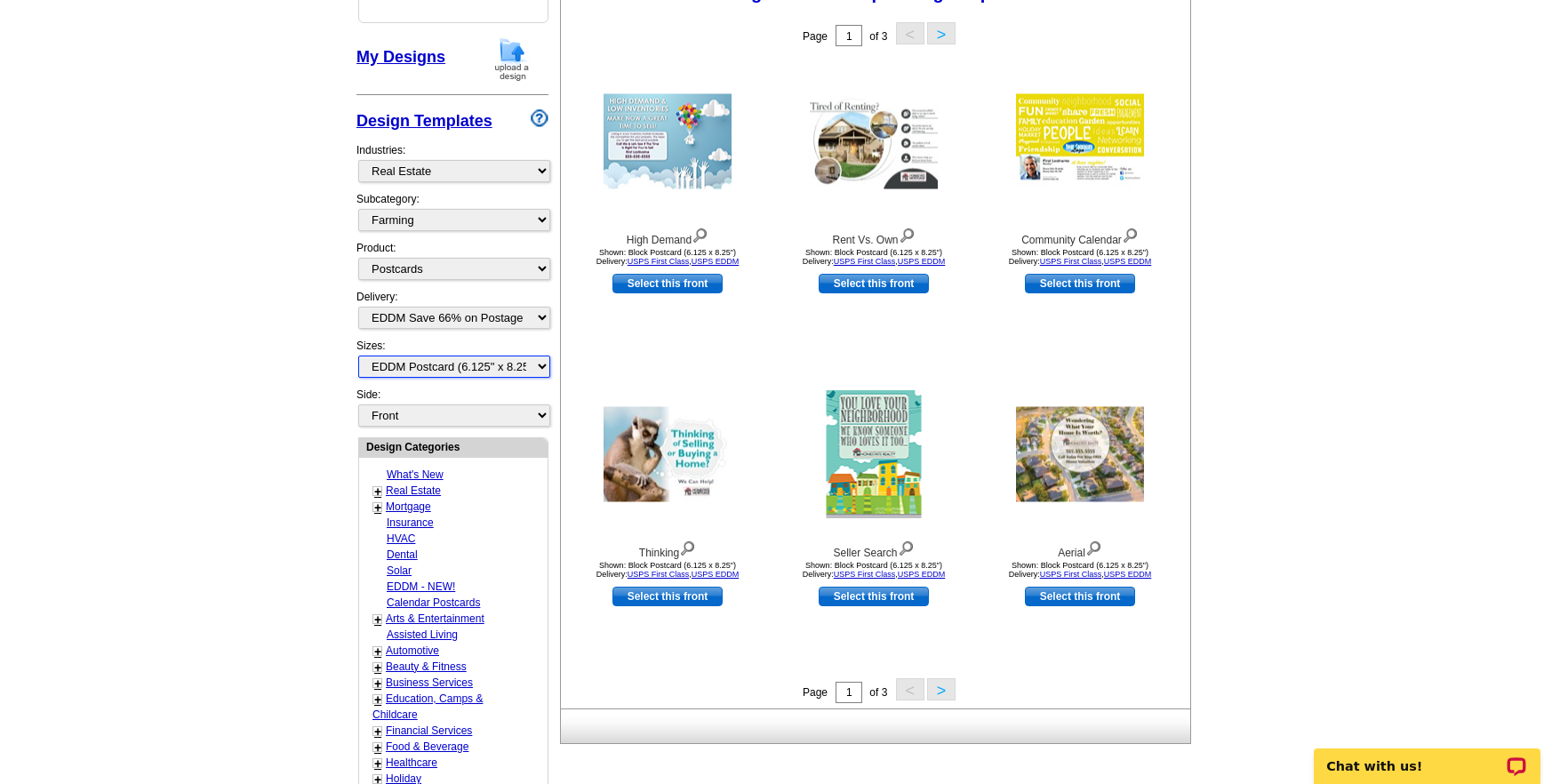
click at [536, 365] on select "All Jumbo Postcard (5.5" x 8.5") Regular Postcard (4.25" x 5.6") Panoramic Post…" at bounding box center [454, 366] width 192 height 22
select select "2"
click at [358, 356] on select "All Jumbo Postcard (5.5" x 8.5") Regular Postcard (4.25" x 5.6") Panoramic Post…" at bounding box center [454, 366] width 192 height 22
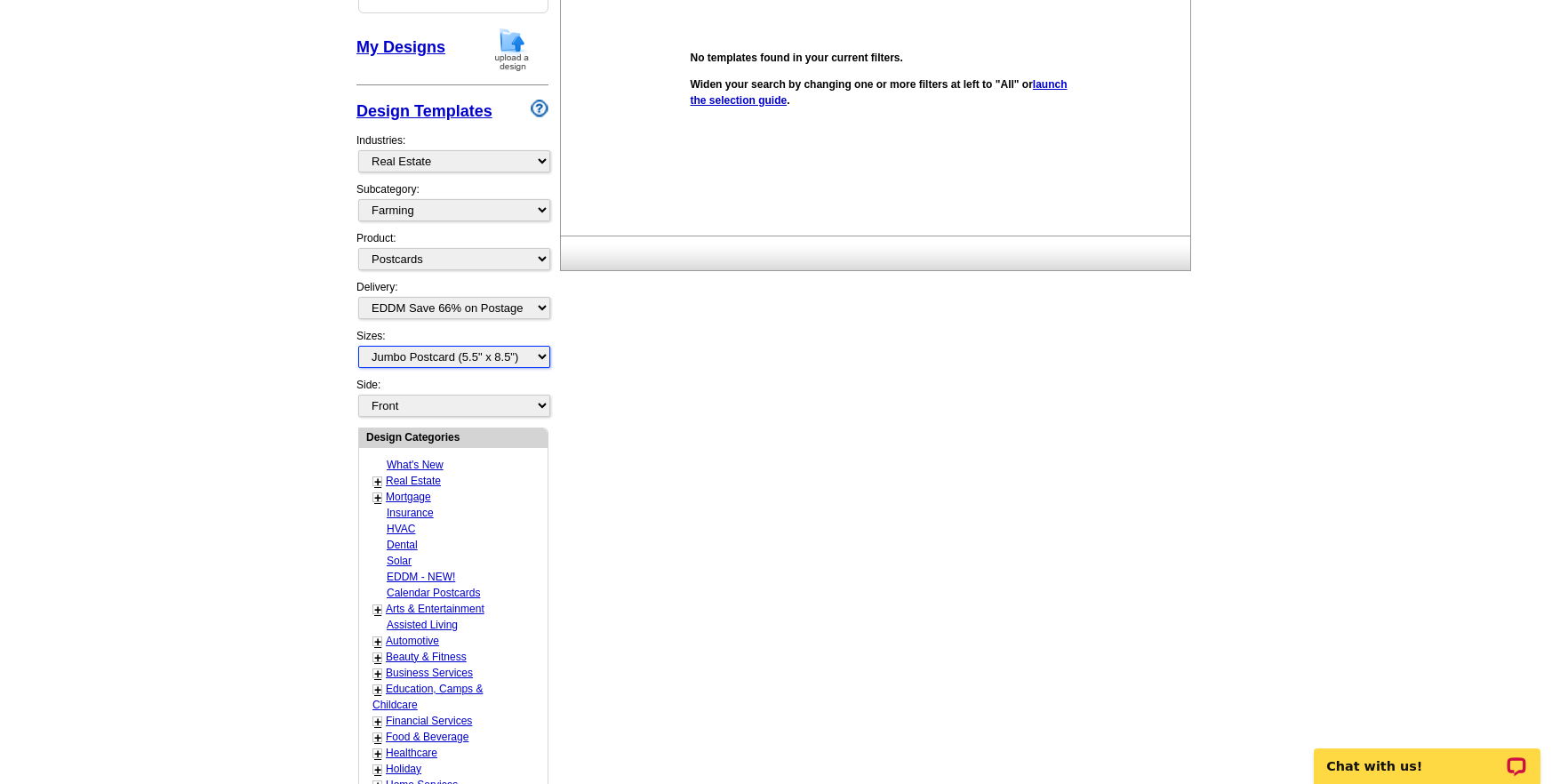
scroll to position [278, 0]
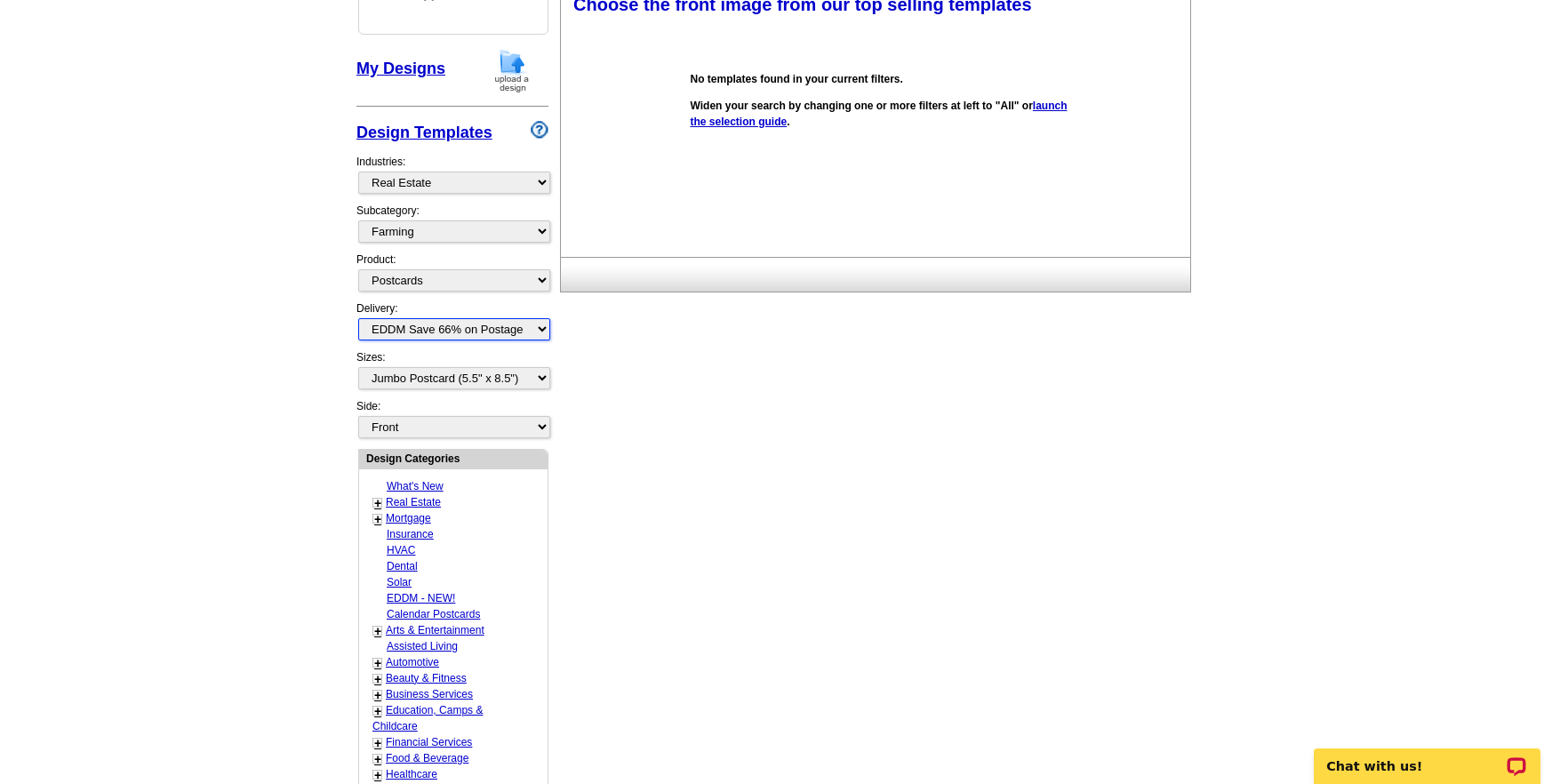
click at [543, 326] on select "All First Class Mail Shipped to Me EDDM Save 66% on Postage" at bounding box center [454, 329] width 192 height 22
select select
click at [358, 318] on select "All First Class Mail Shipped to Me EDDM Save 66% on Postage" at bounding box center [454, 329] width 192 height 22
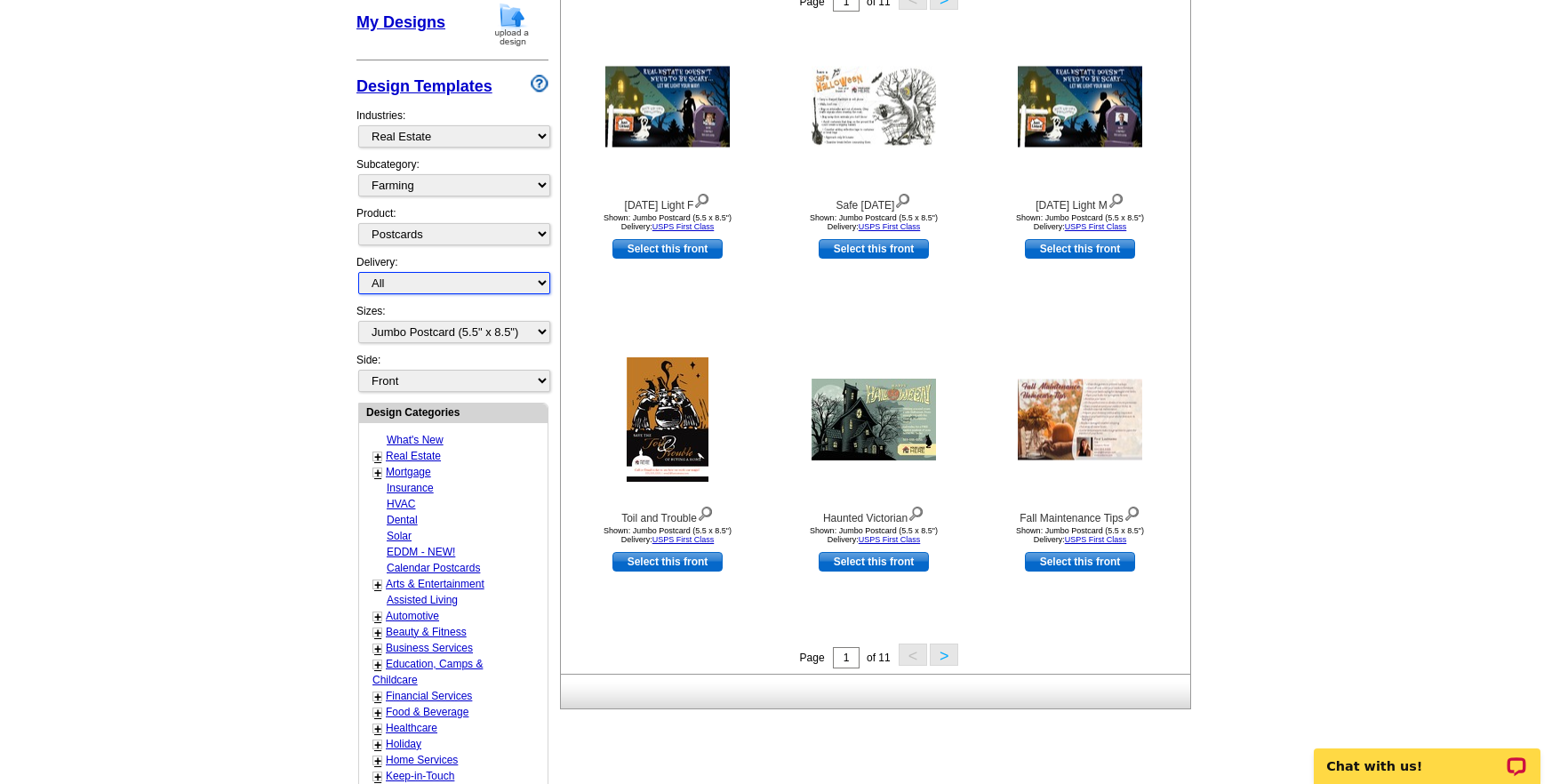
scroll to position [328, 0]
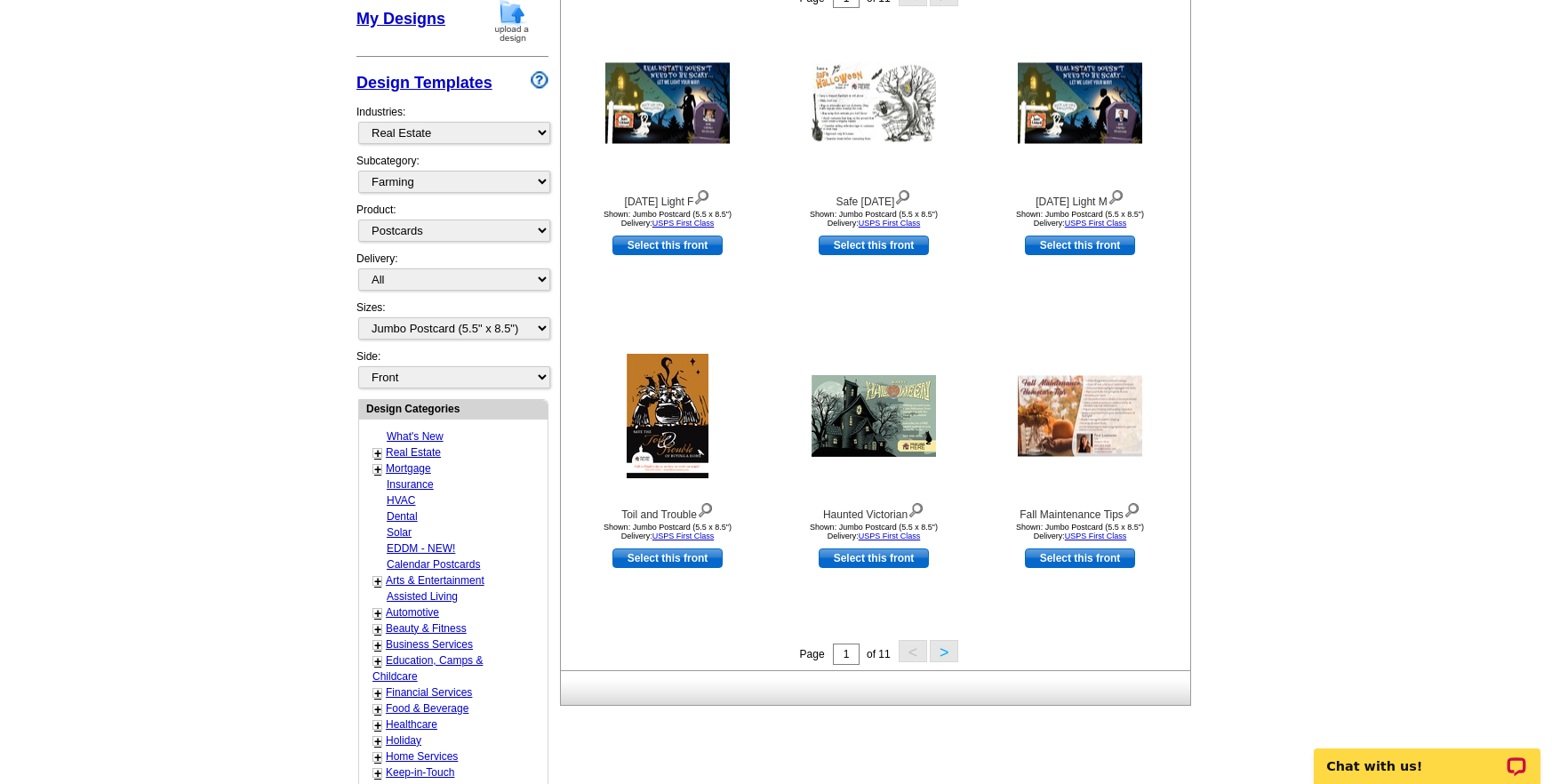
click at [947, 648] on button ">" at bounding box center [944, 651] width 28 height 22
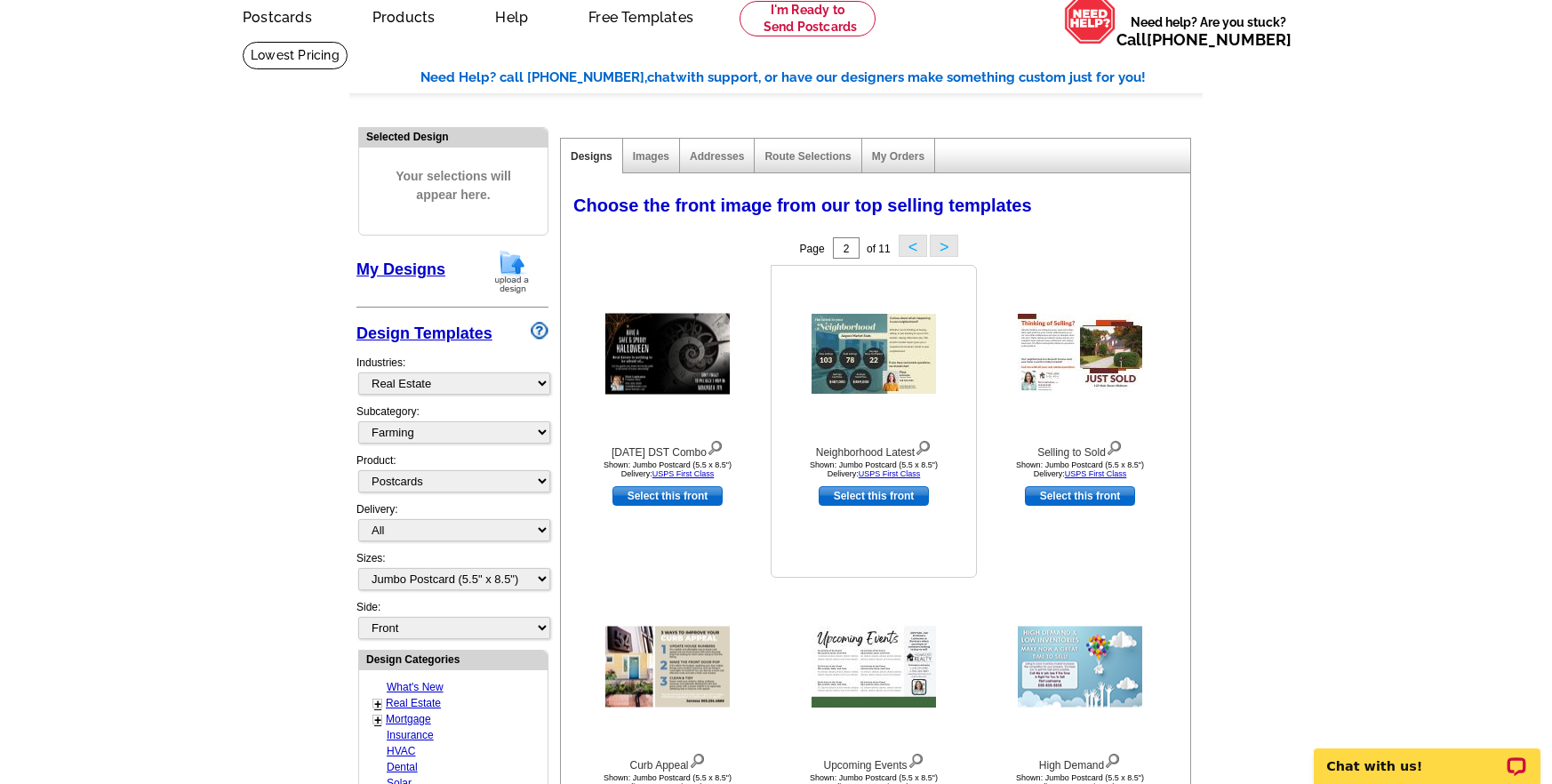
scroll to position [299, 0]
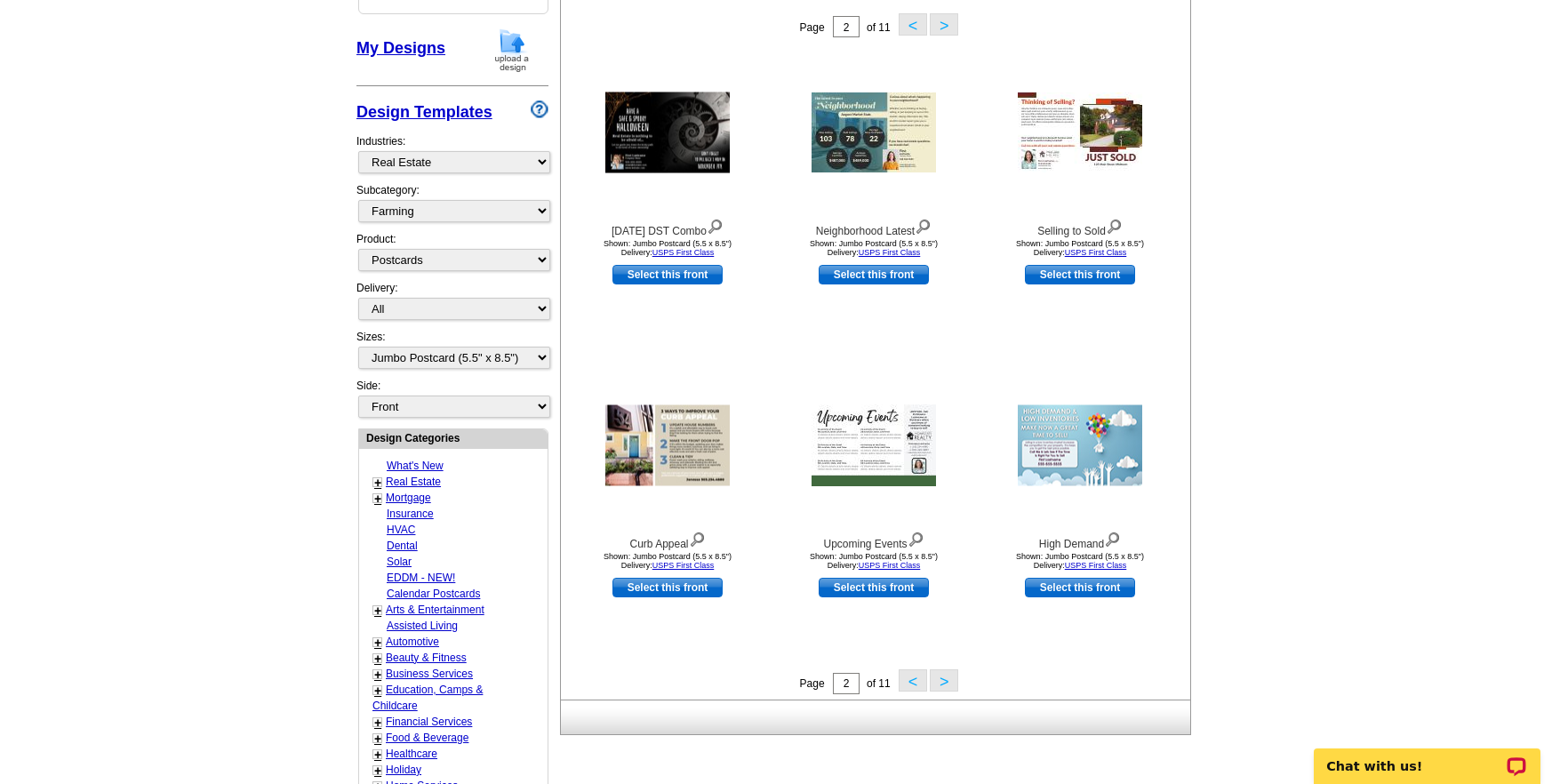
click at [941, 683] on button ">" at bounding box center [944, 680] width 28 height 22
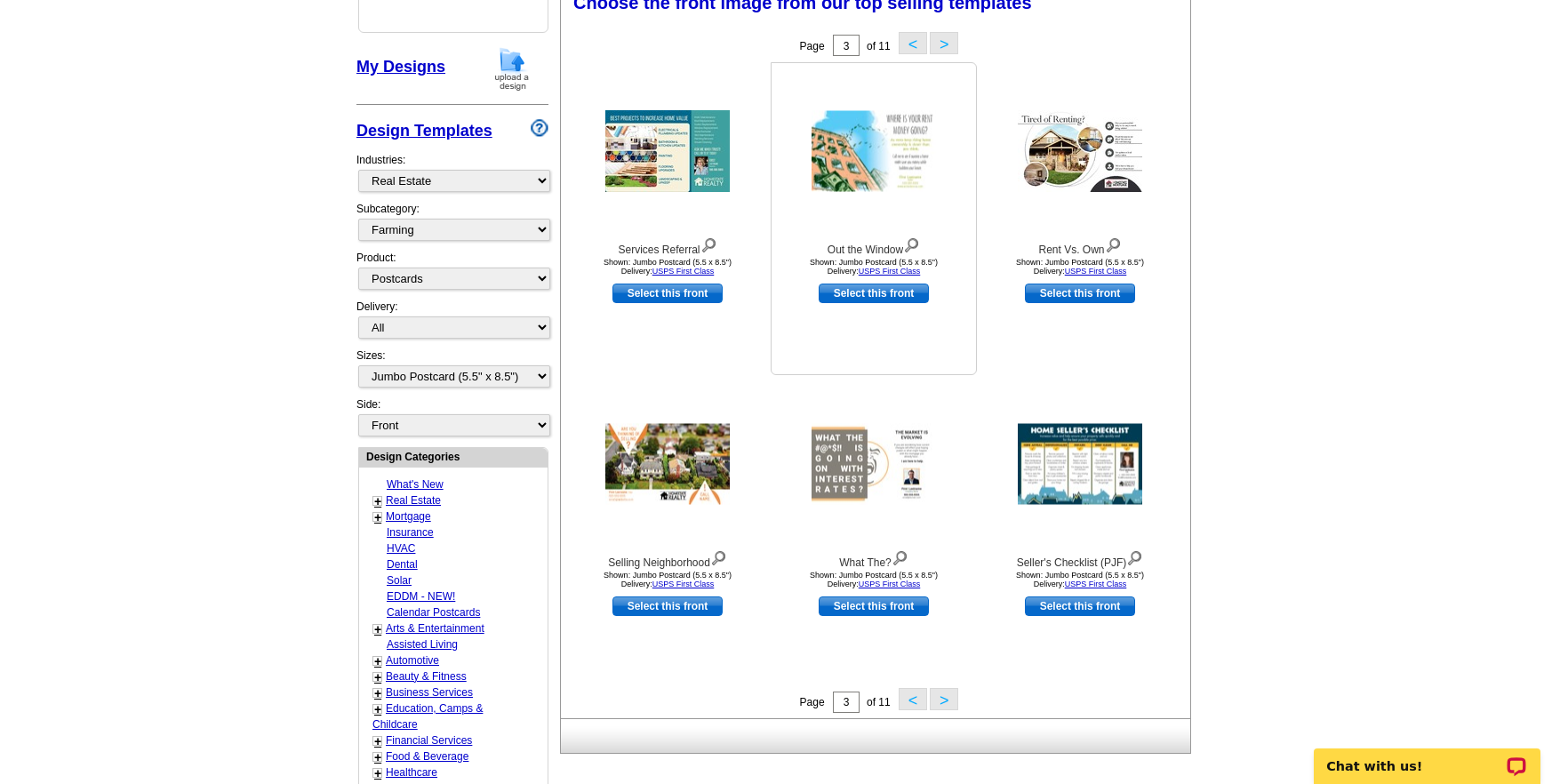
scroll to position [278, 0]
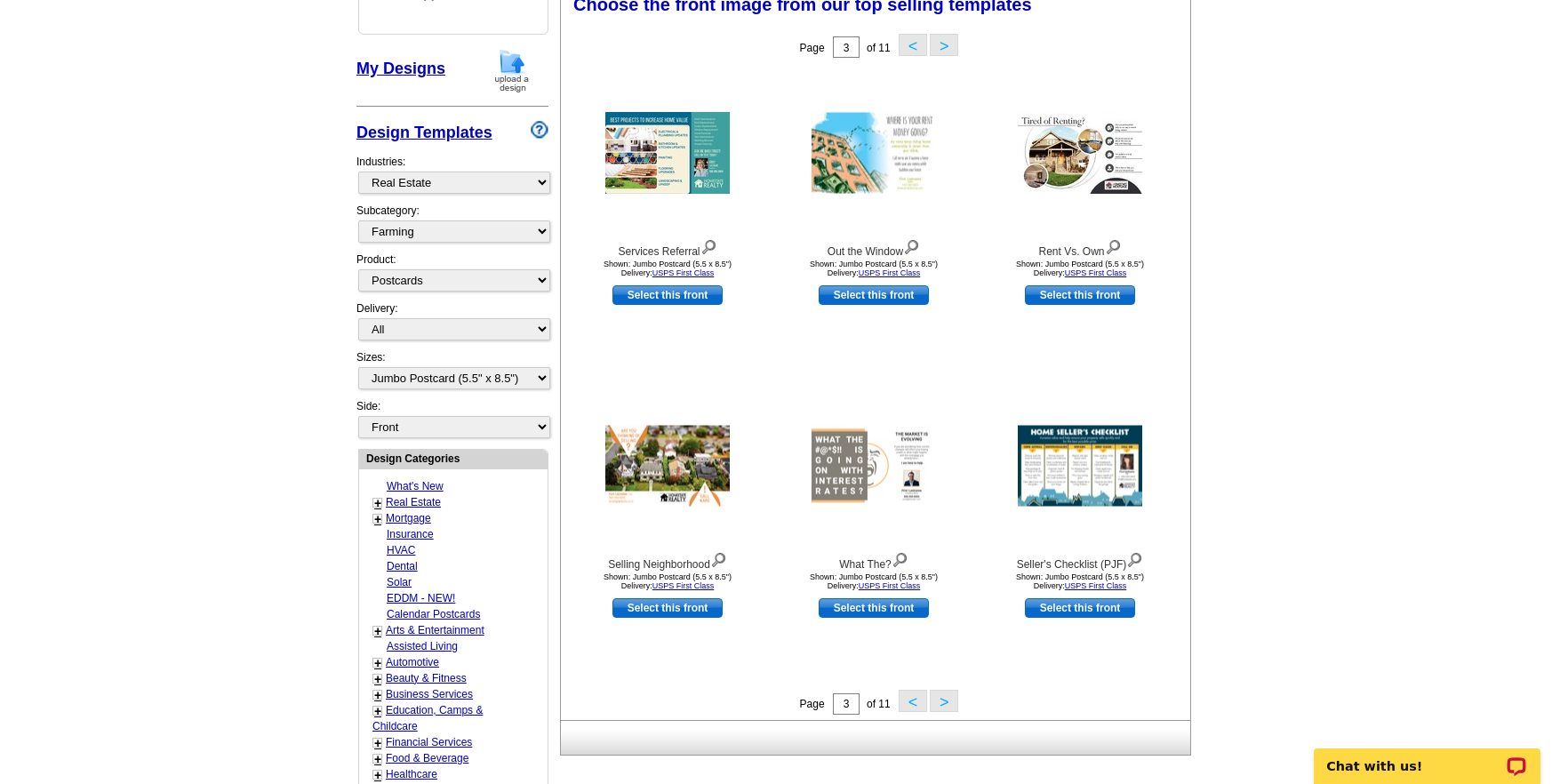
click at [939, 703] on button ">" at bounding box center [944, 700] width 28 height 22
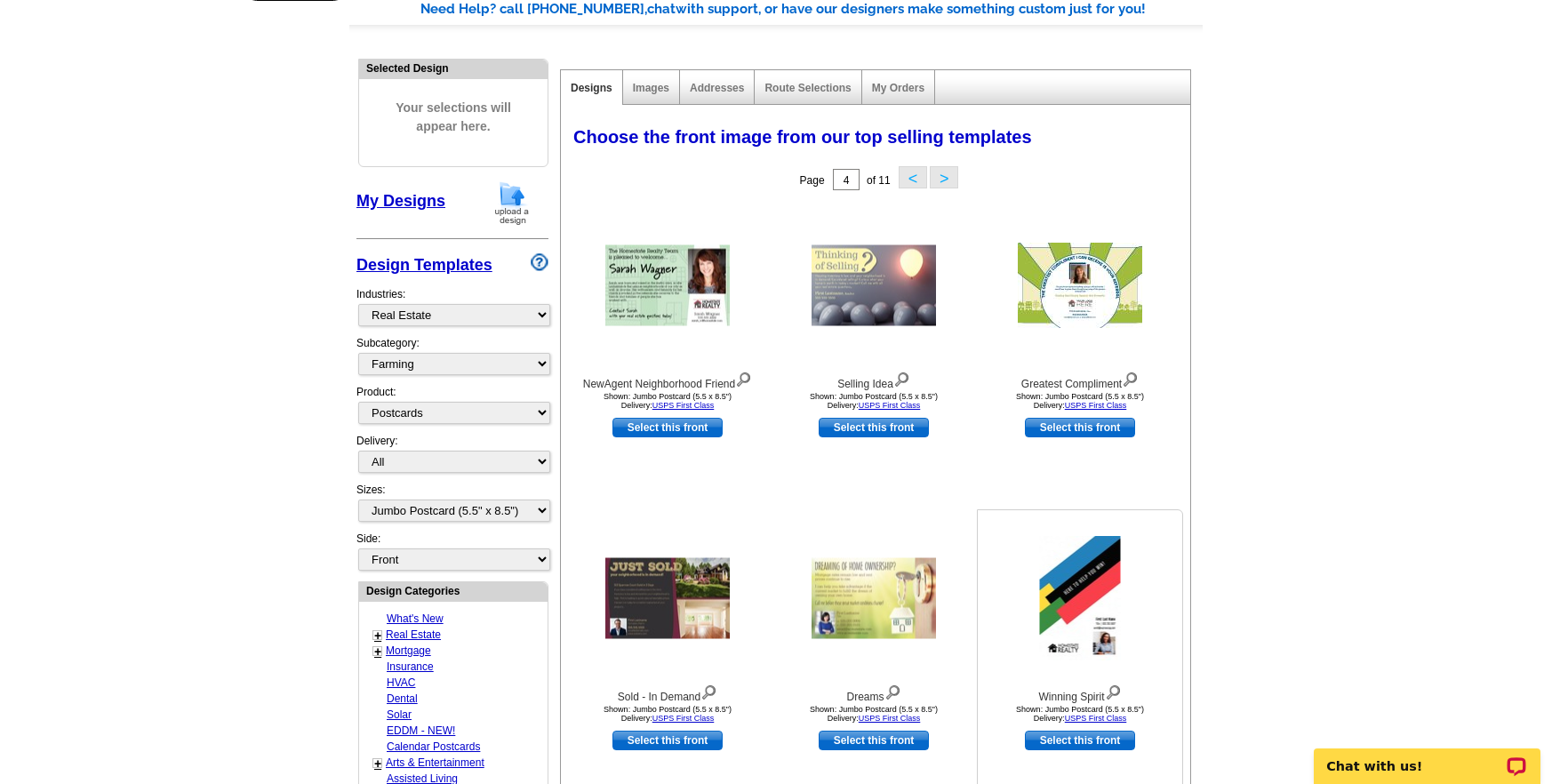
scroll to position [101, 0]
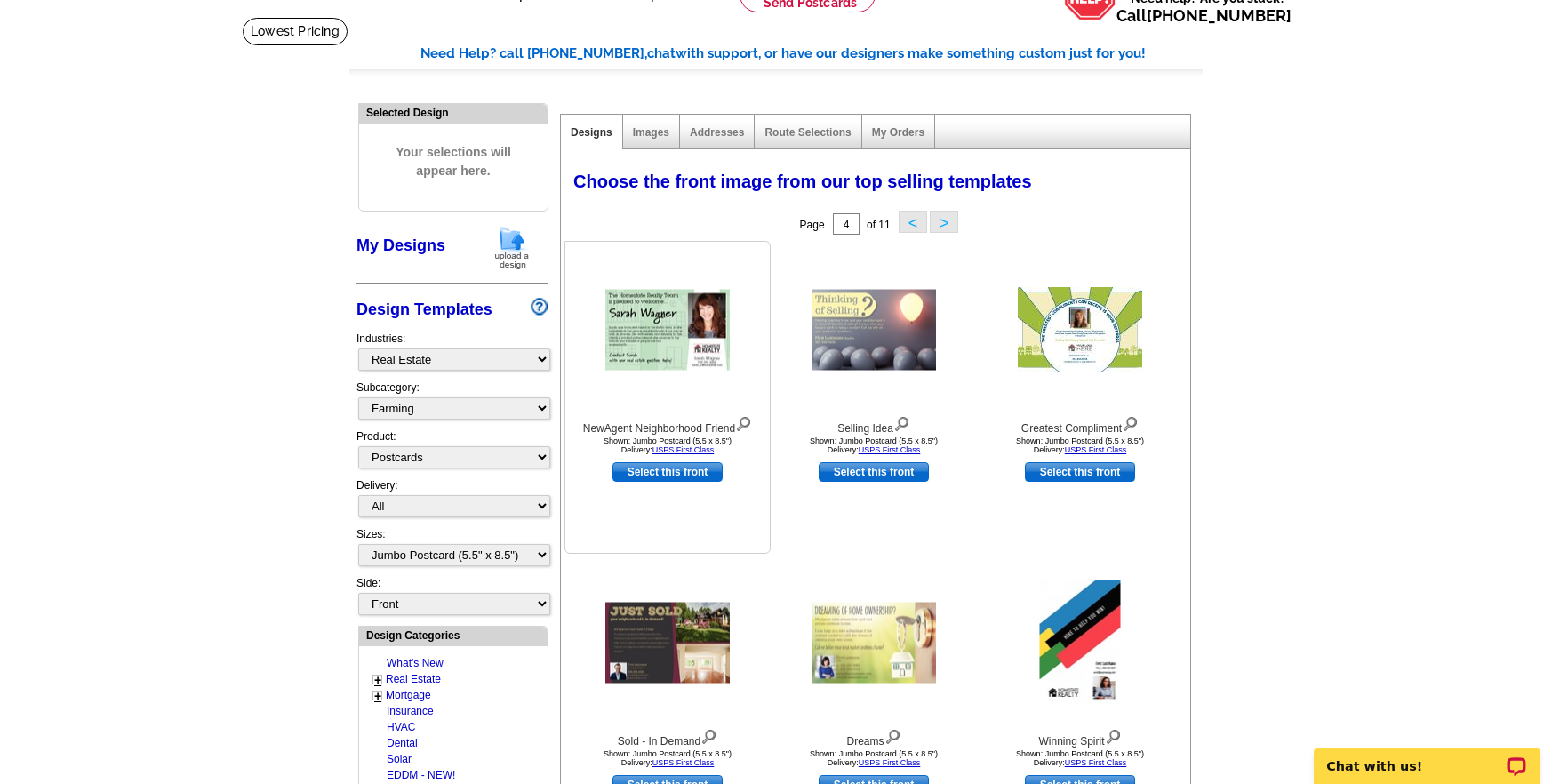
click at [691, 355] on img at bounding box center [667, 330] width 124 height 81
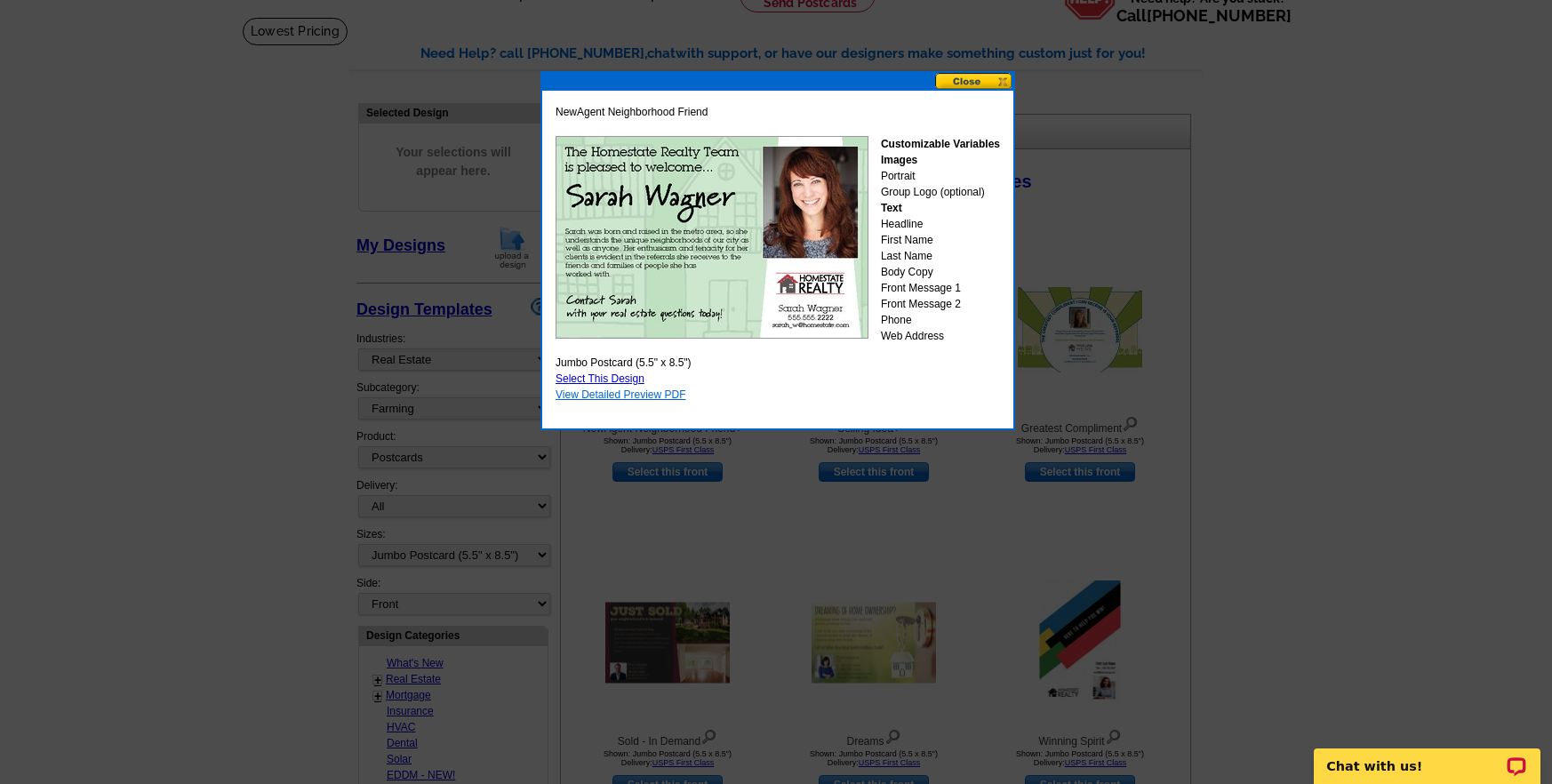
click at [651, 391] on link "View Detailed Preview PDF" at bounding box center [620, 395] width 130 height 13
click at [982, 81] on button at bounding box center [975, 81] width 78 height 17
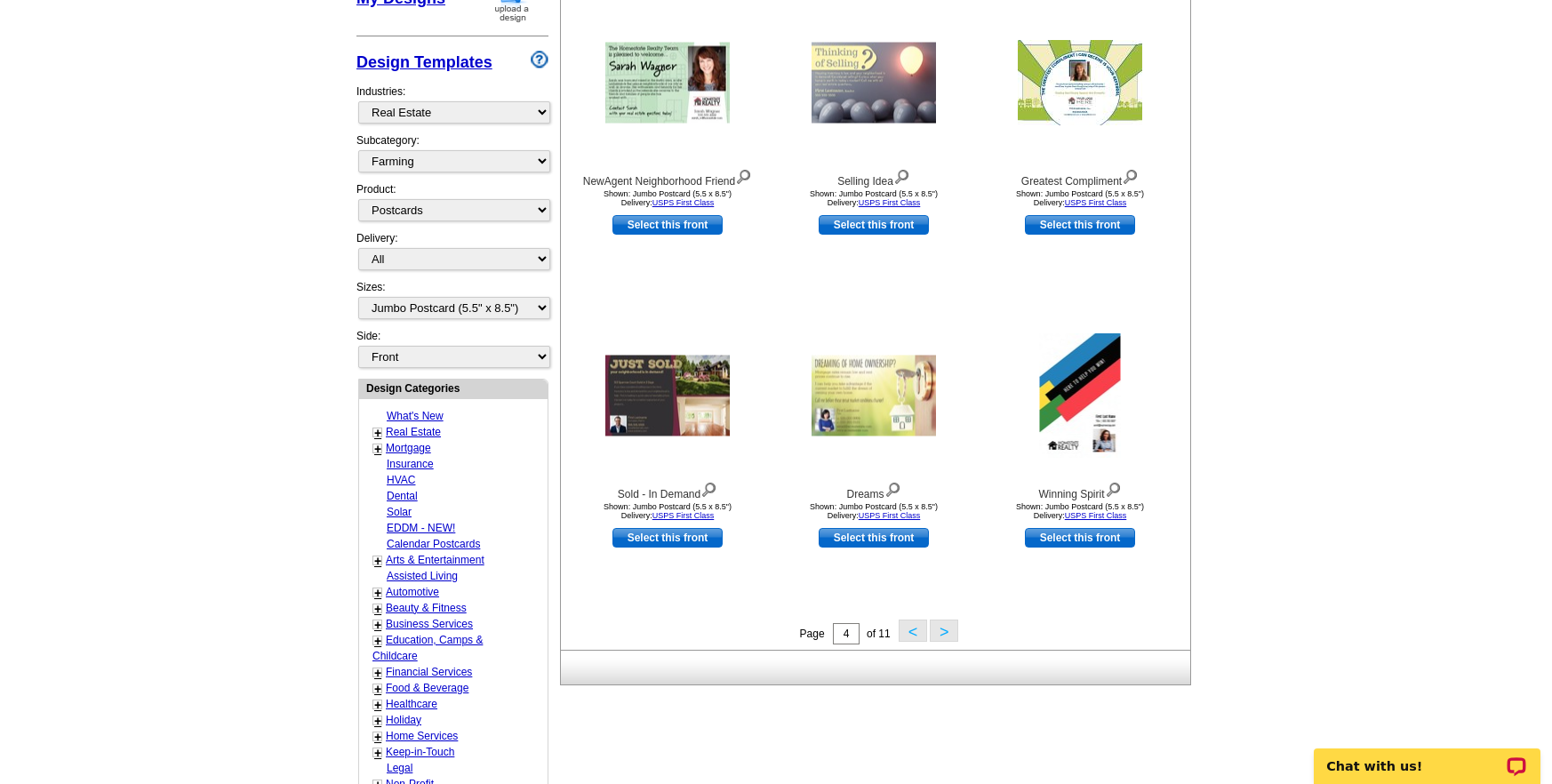
scroll to position [349, 0]
click at [946, 629] on button ">" at bounding box center [944, 629] width 28 height 22
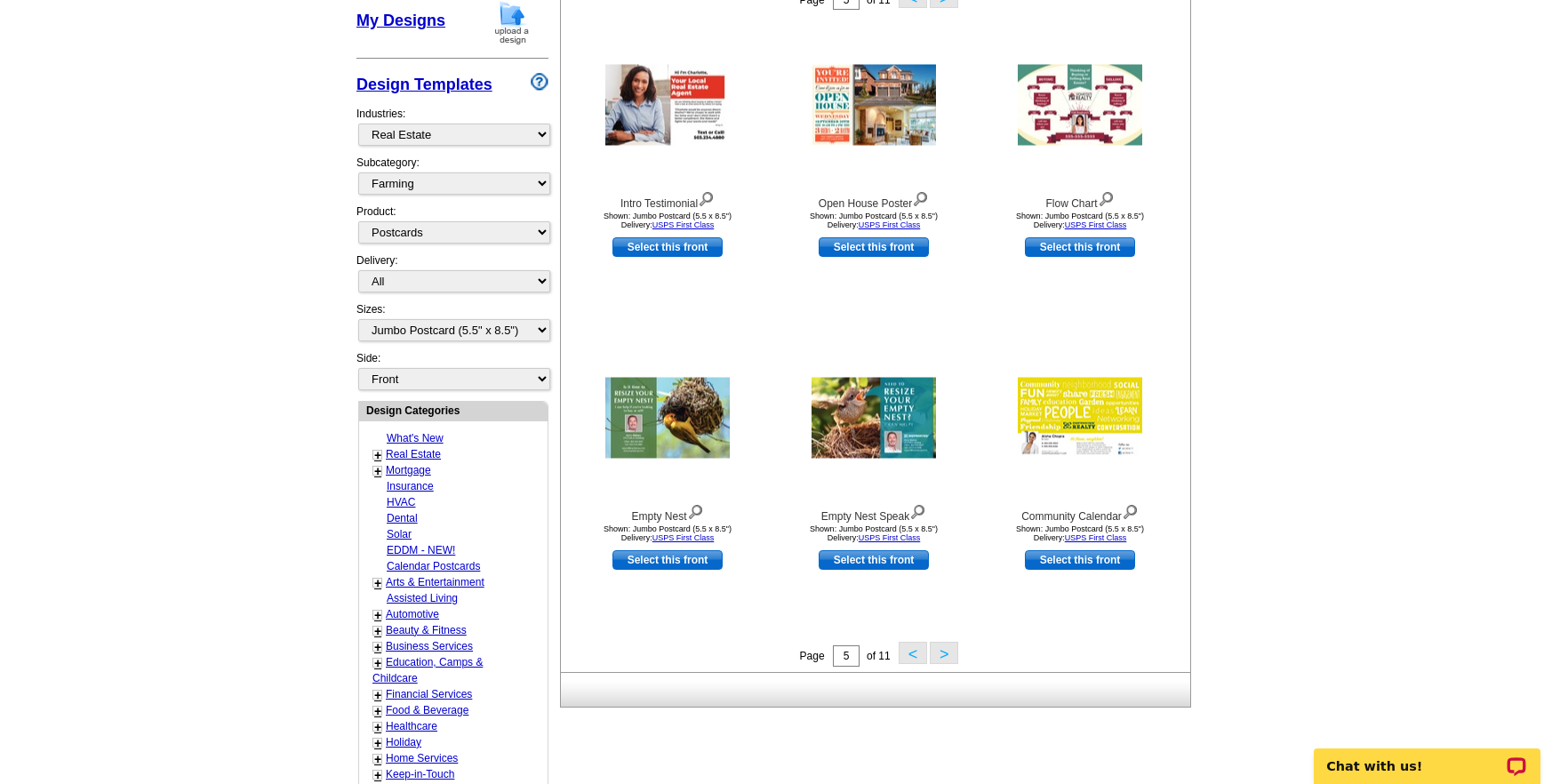
scroll to position [330, 0]
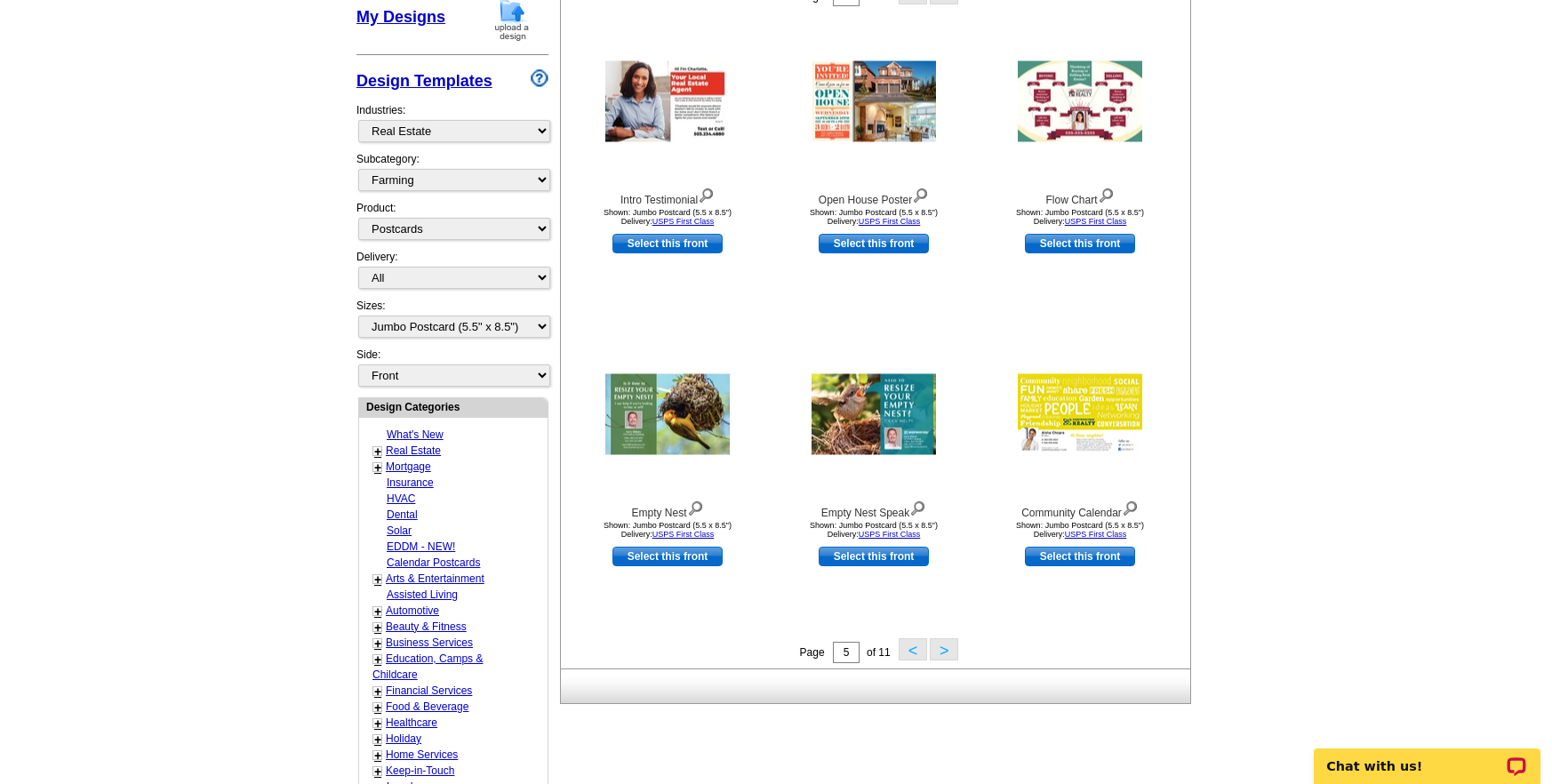
click at [942, 650] on button ">" at bounding box center [944, 649] width 28 height 22
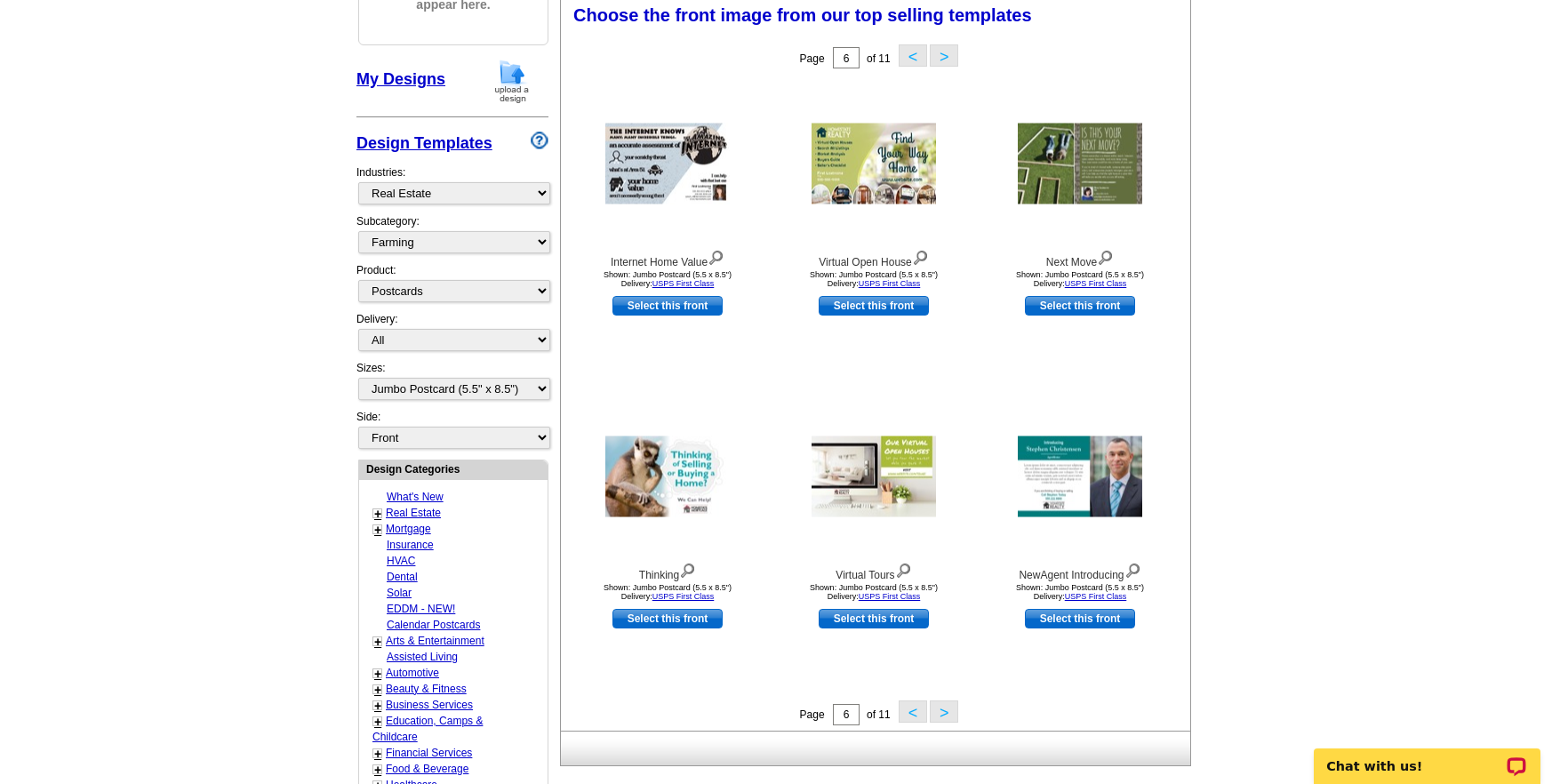
scroll to position [439, 0]
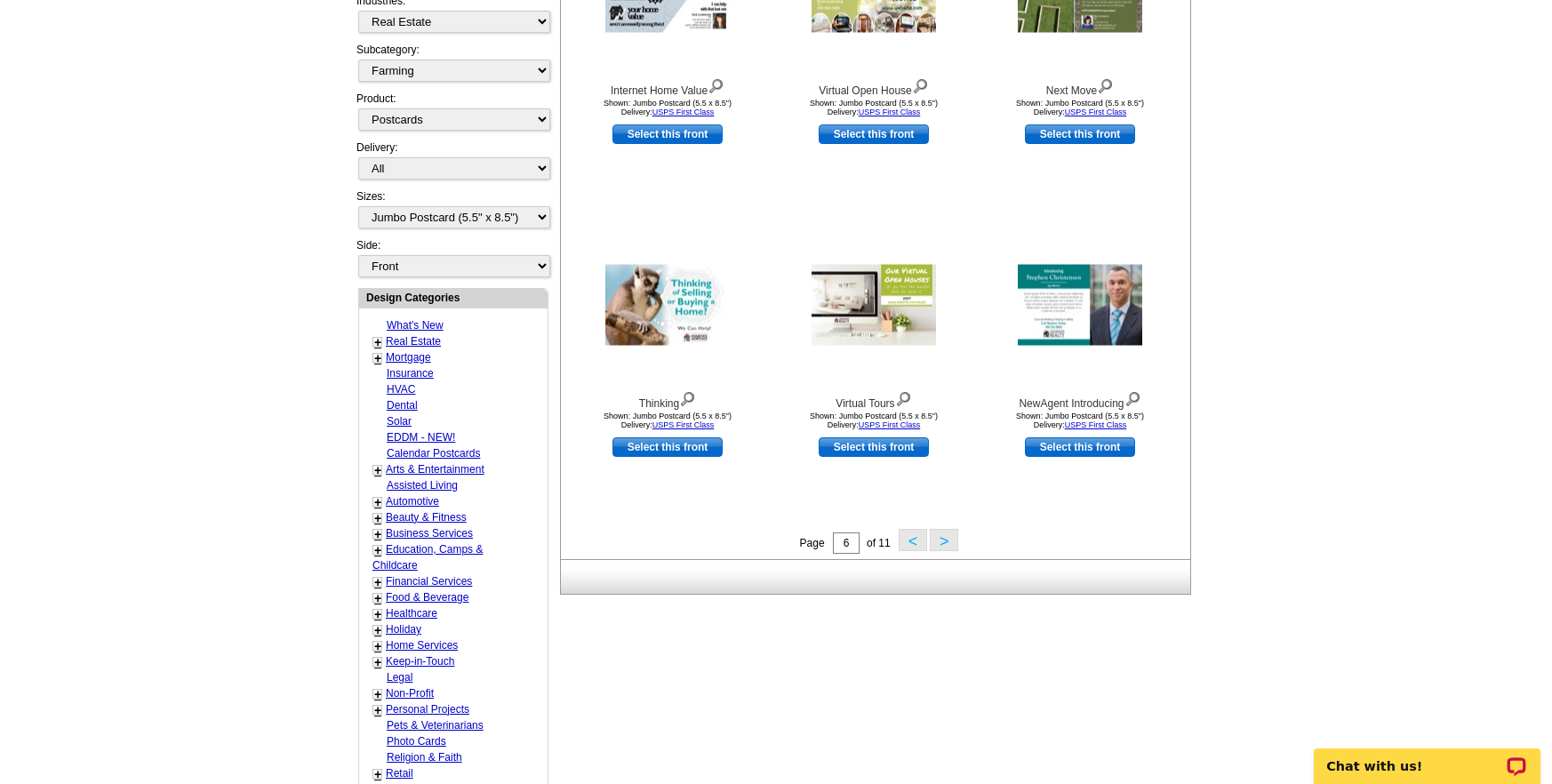
click at [942, 537] on button ">" at bounding box center [944, 540] width 28 height 22
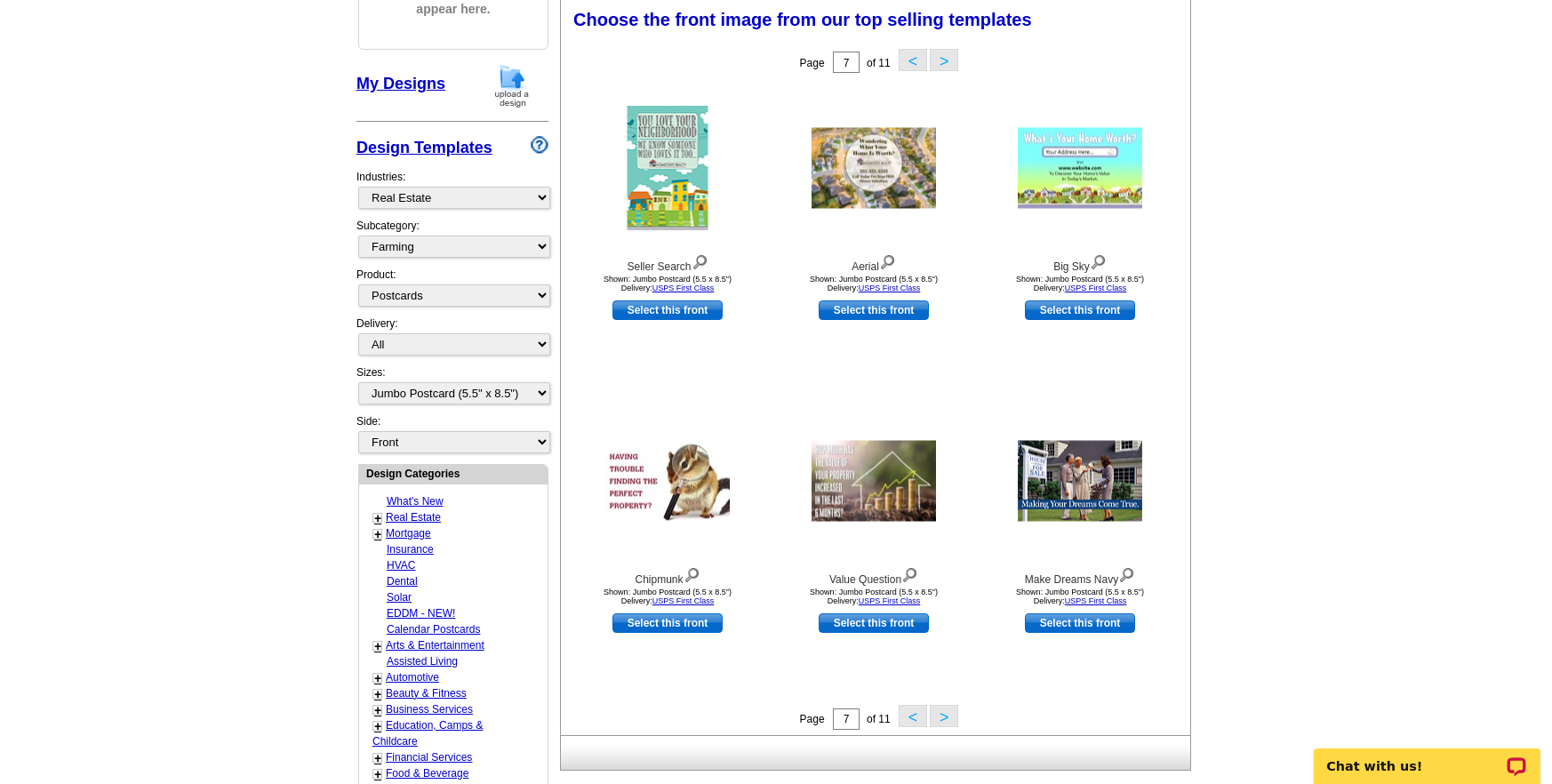
scroll to position [262, 0]
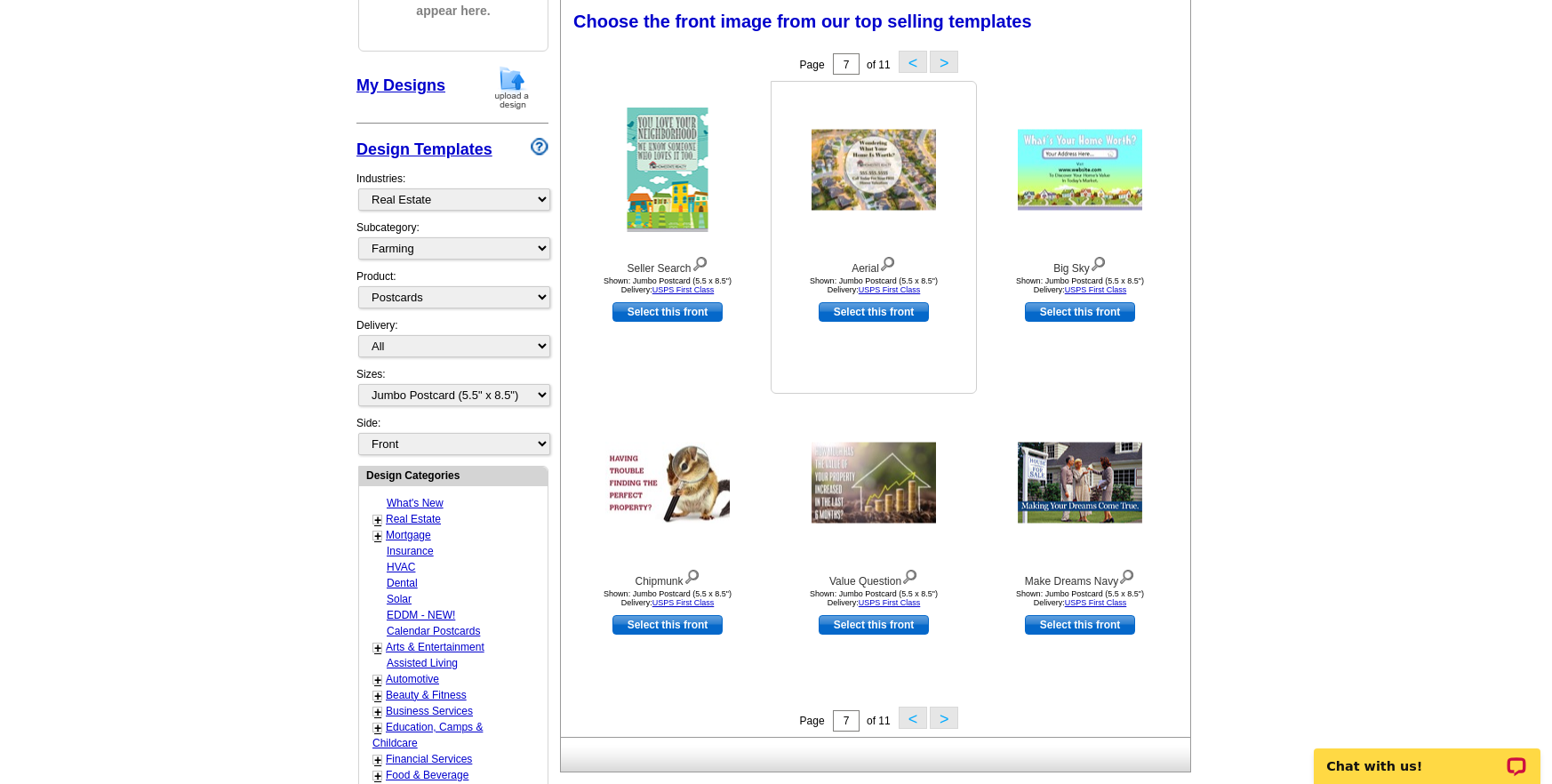
click at [887, 184] on img at bounding box center [874, 170] width 124 height 81
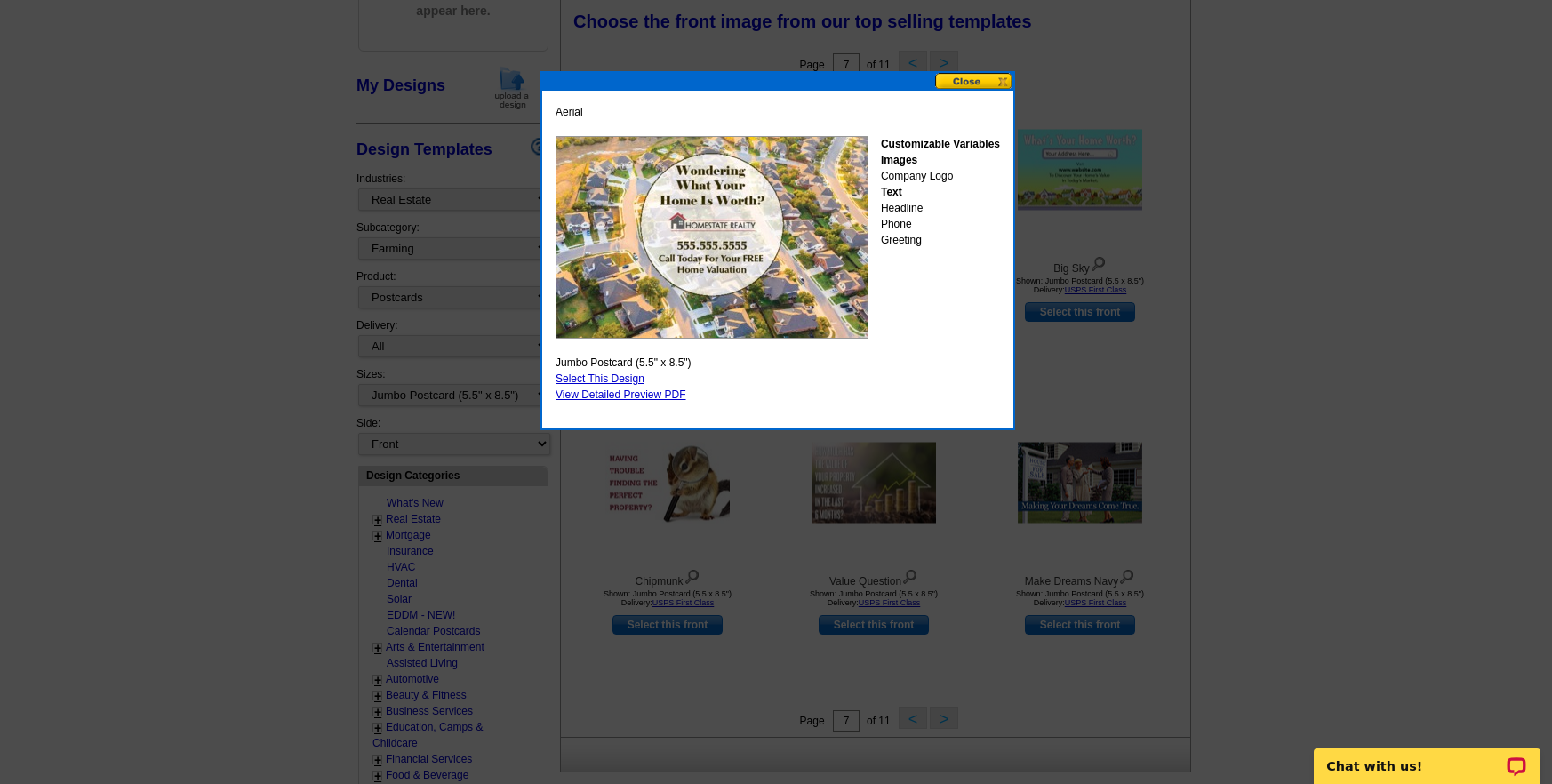
click at [967, 79] on button at bounding box center [975, 81] width 78 height 17
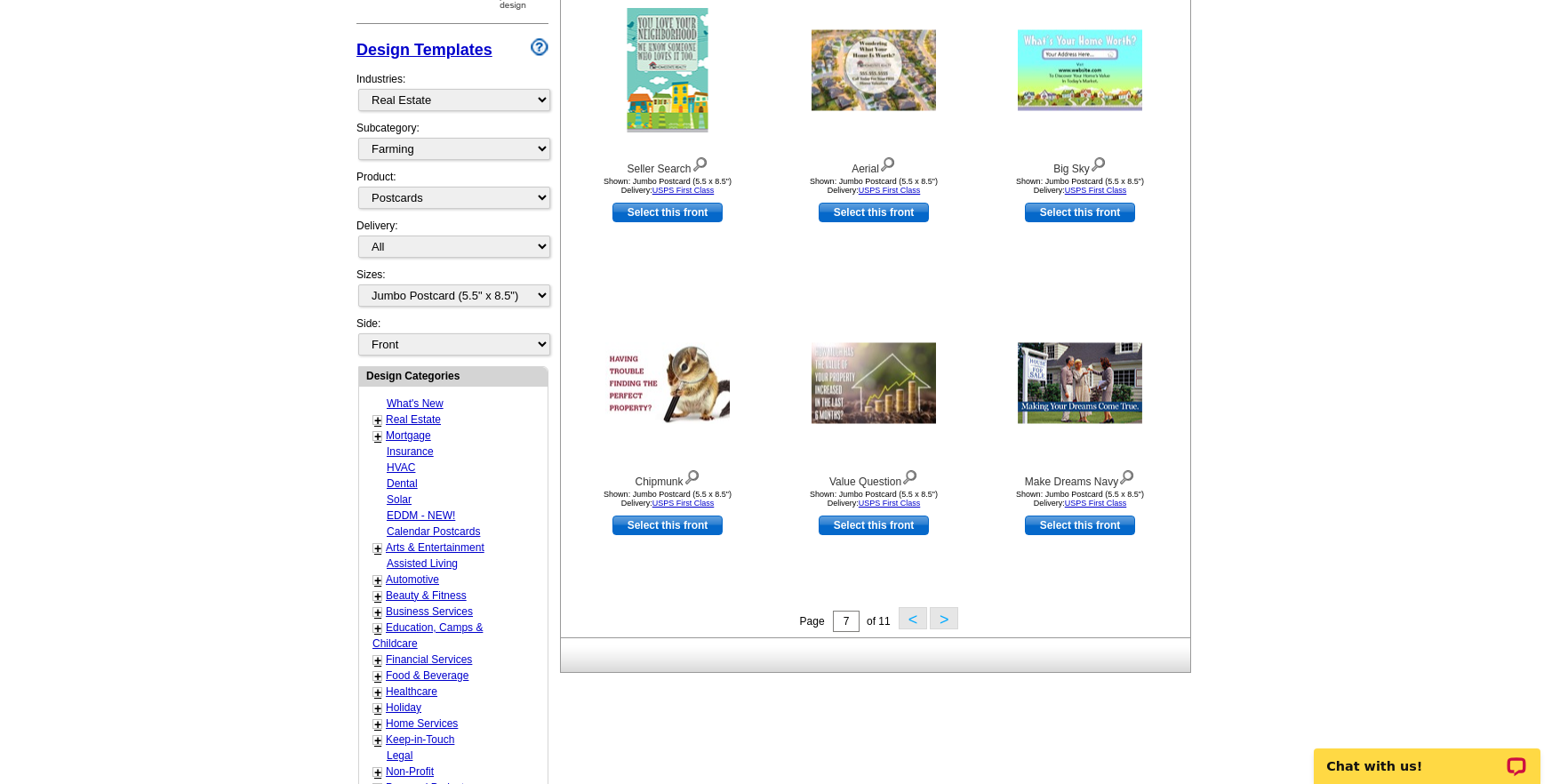
scroll to position [370, 0]
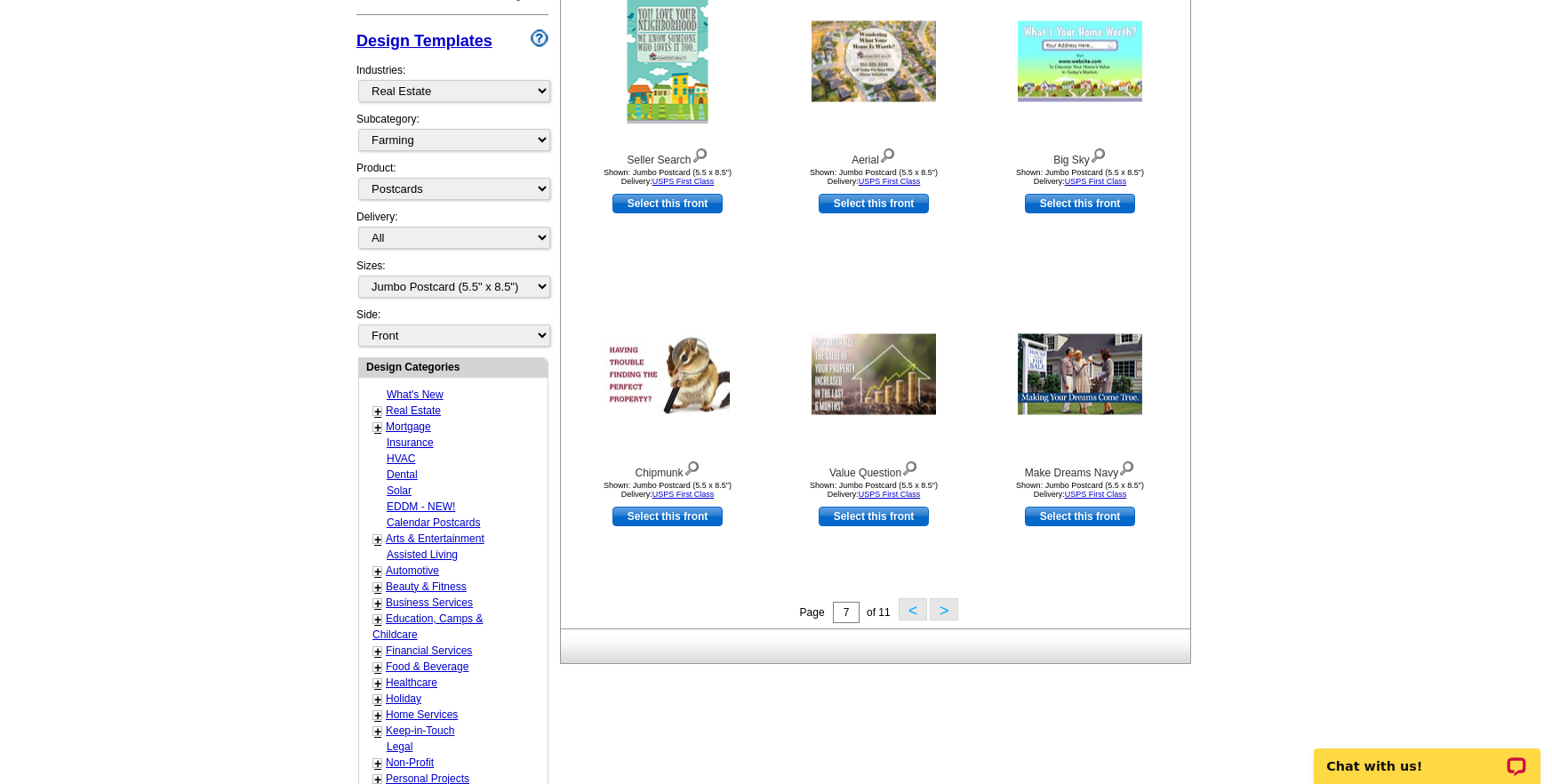
click at [946, 605] on button ">" at bounding box center [944, 609] width 28 height 22
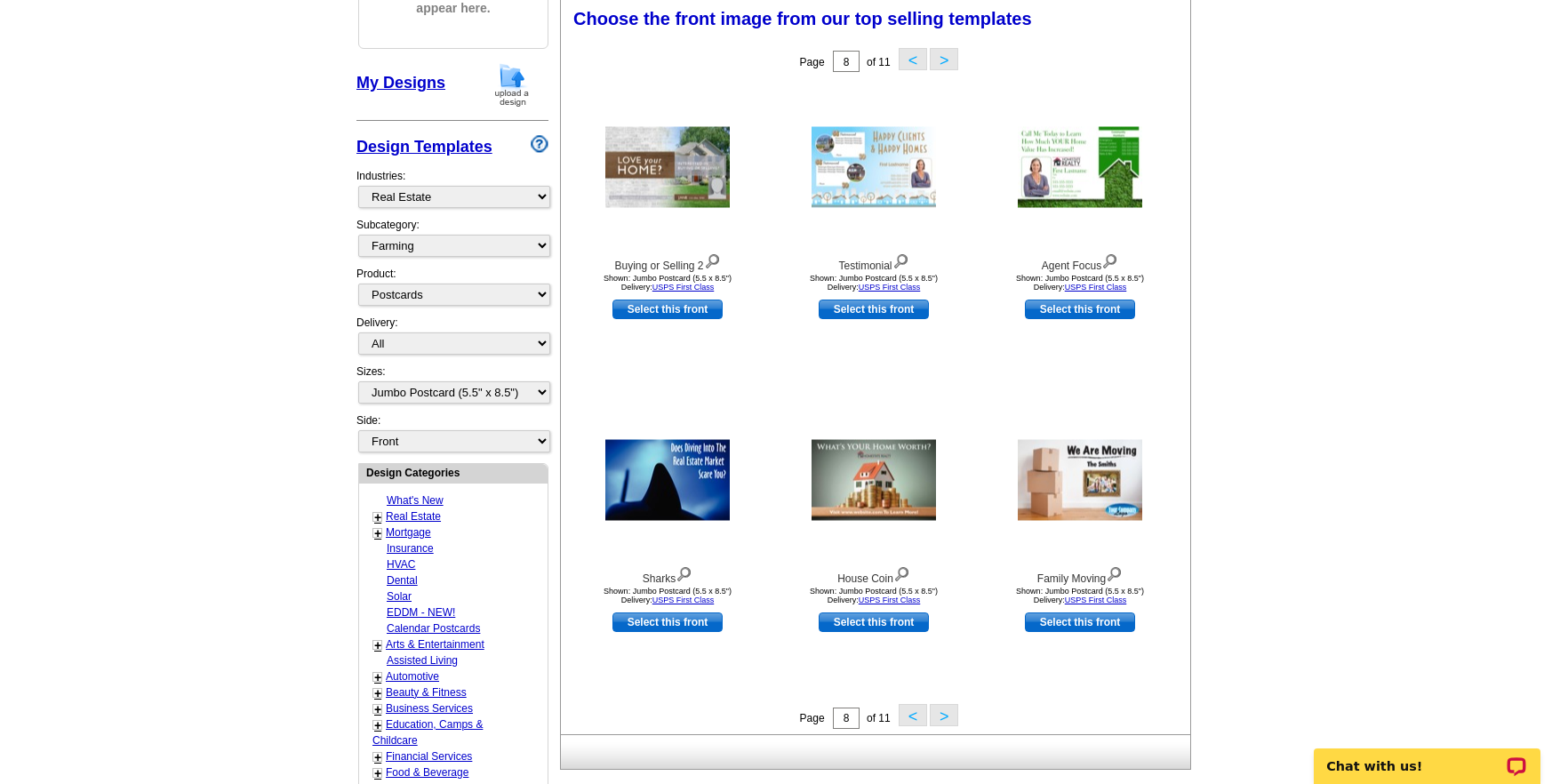
scroll to position [248, 0]
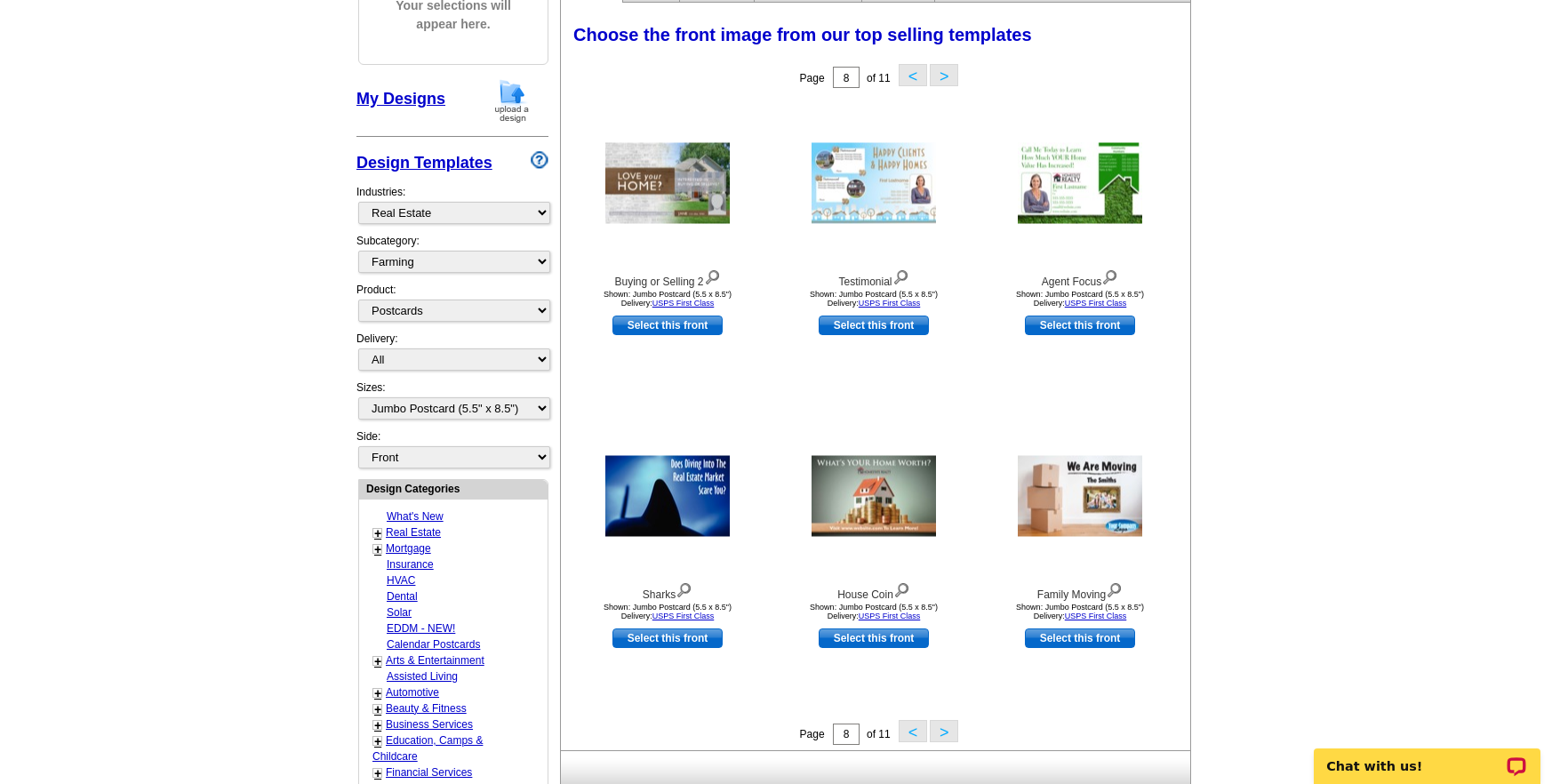
click at [944, 727] on button ">" at bounding box center [944, 731] width 28 height 22
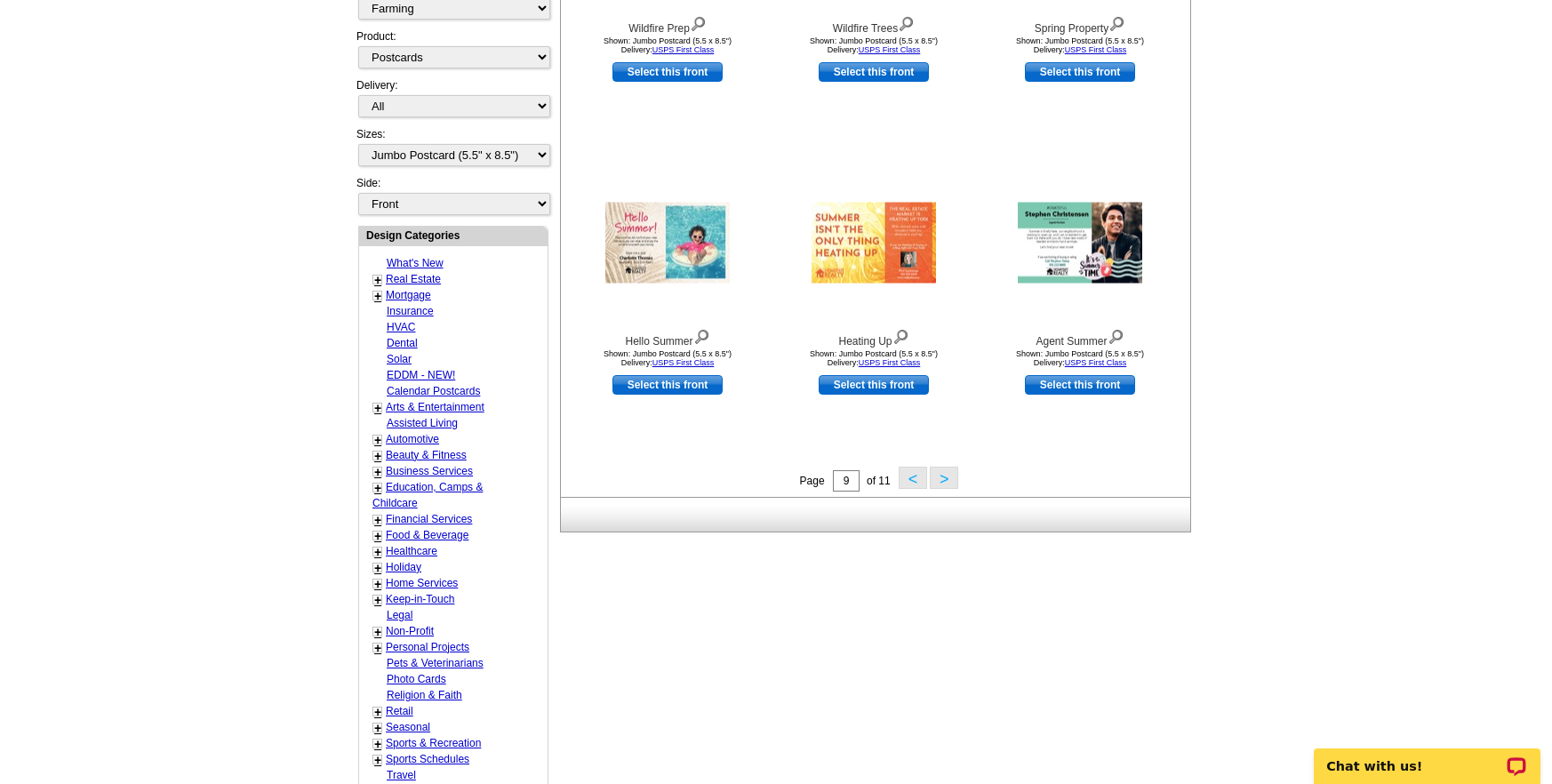
scroll to position [502, 0]
click at [944, 470] on button ">" at bounding box center [944, 477] width 28 height 22
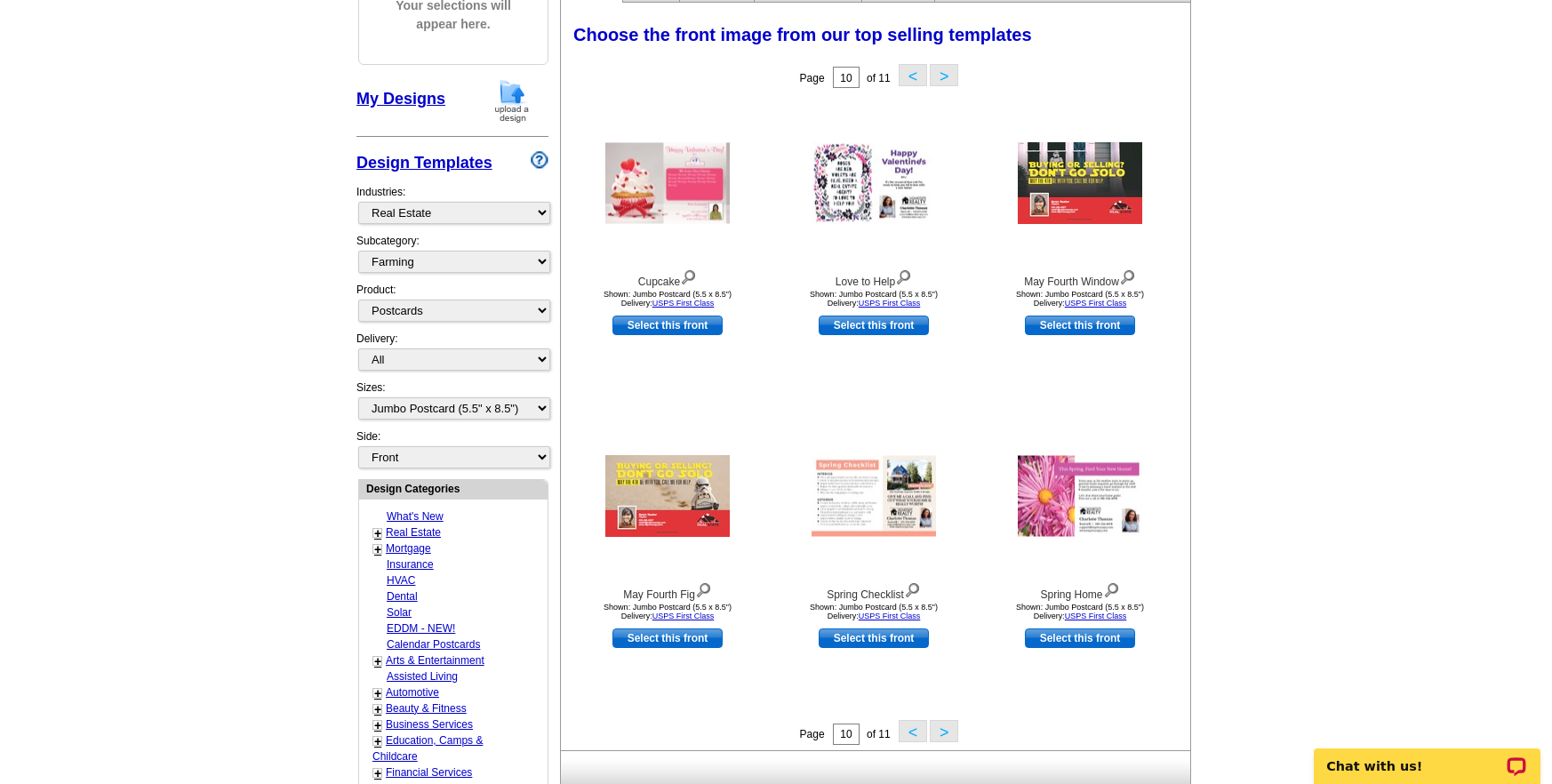
scroll to position [247, 0]
click at [1064, 189] on img at bounding box center [1080, 184] width 124 height 82
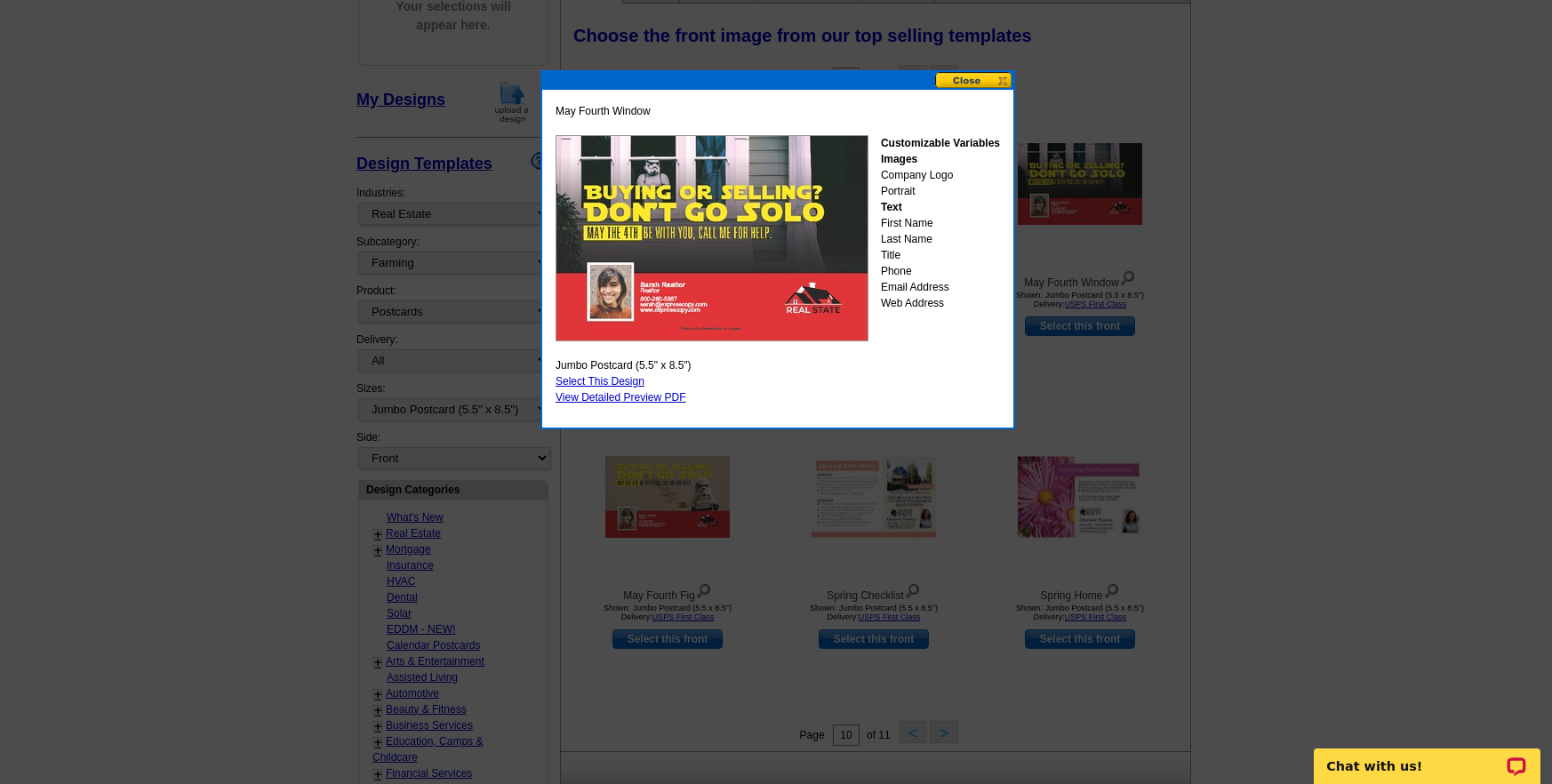
click at [972, 77] on button at bounding box center [975, 80] width 78 height 17
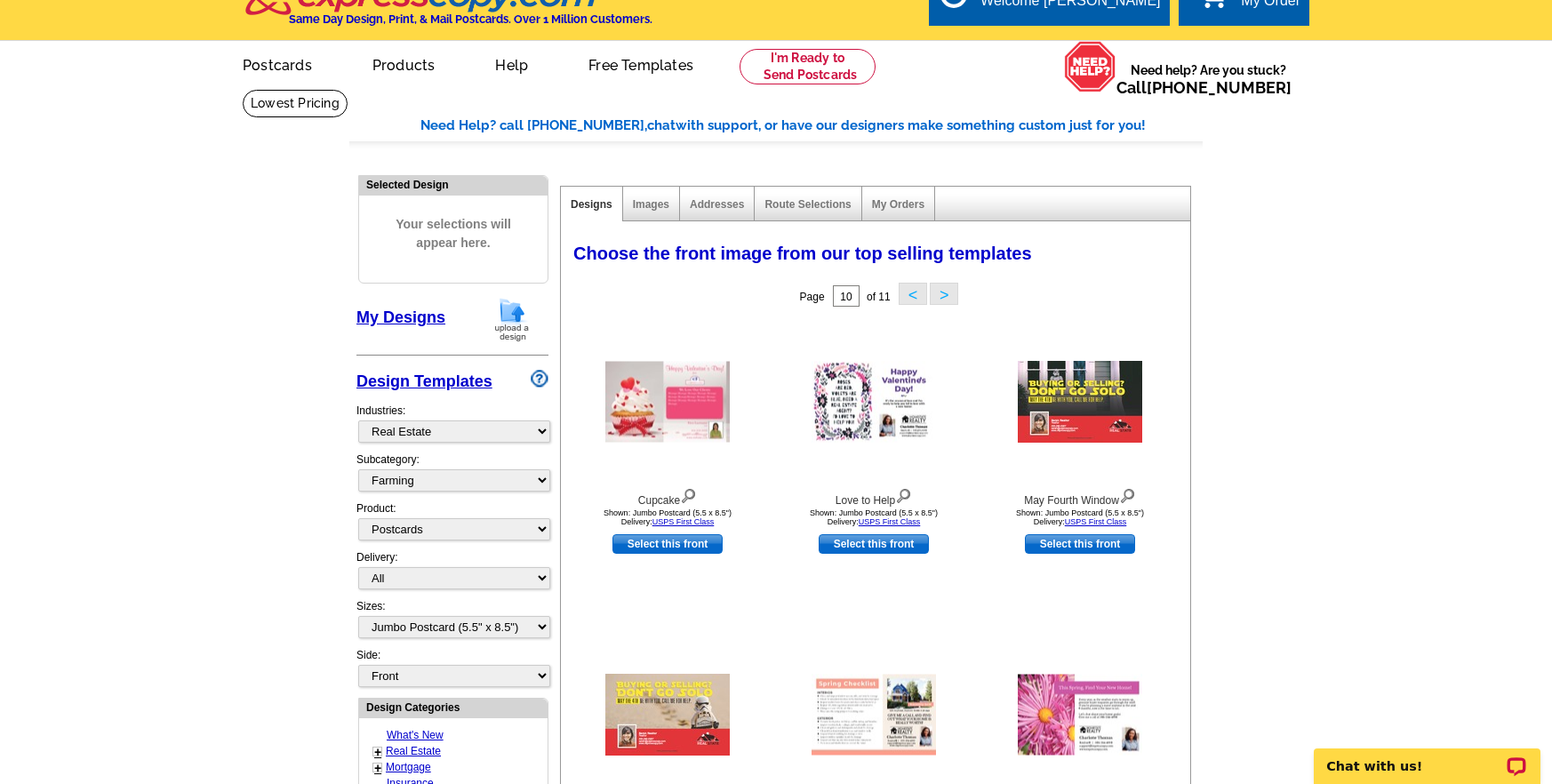
scroll to position [0, 0]
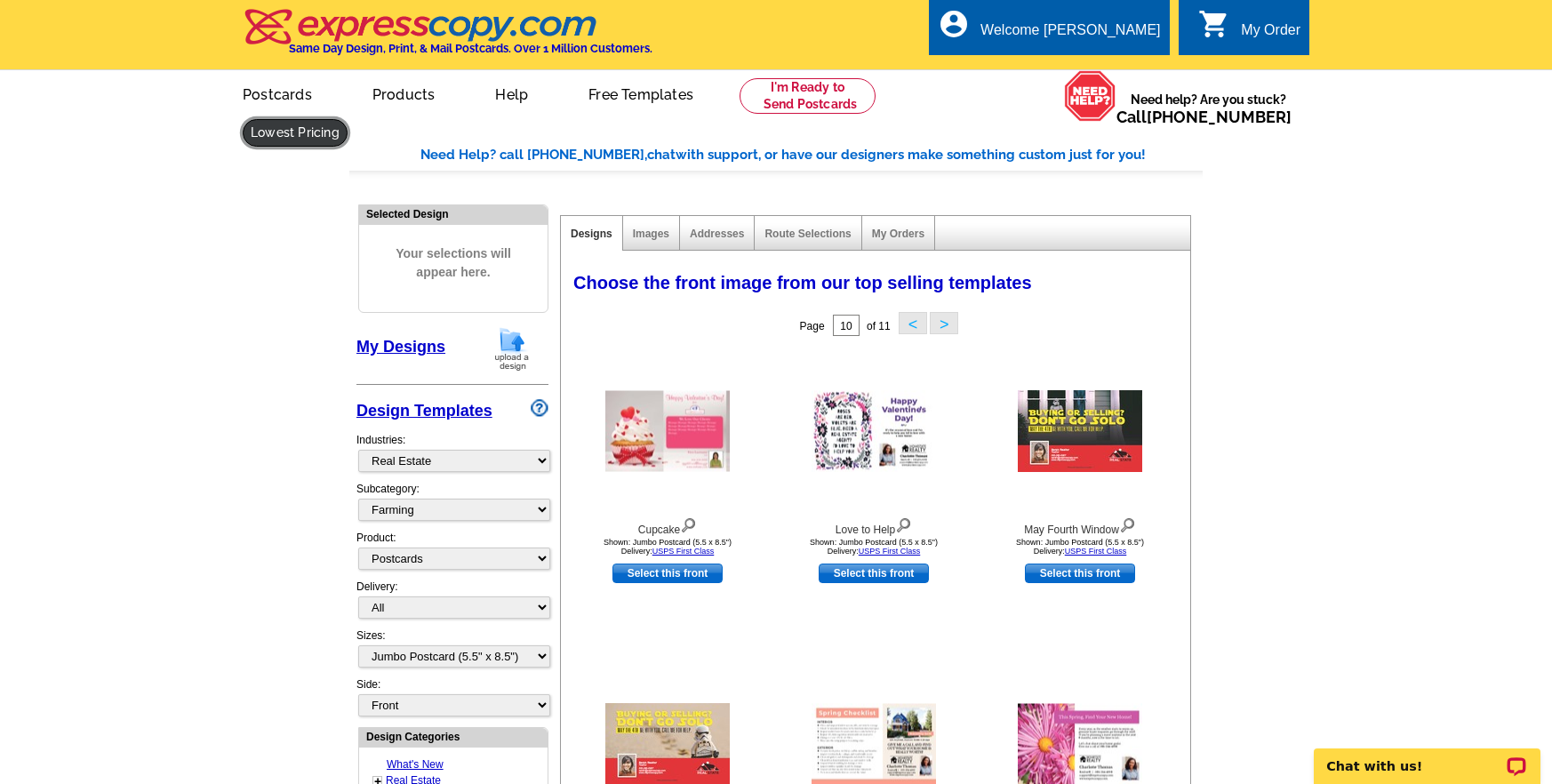
click at [347, 119] on link at bounding box center [295, 133] width 105 height 27
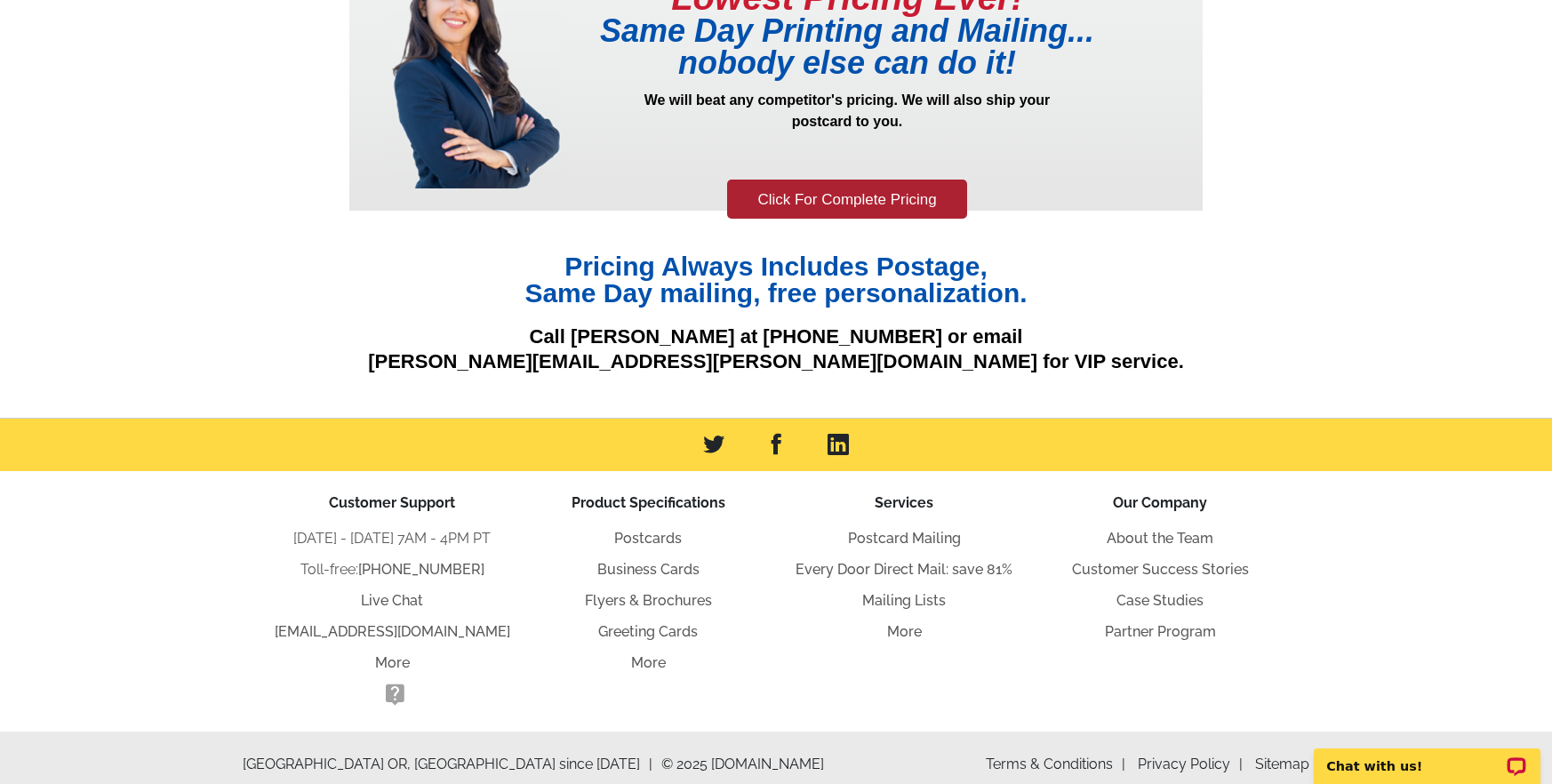
scroll to position [184, 0]
